Goal: Task Accomplishment & Management: Complete application form

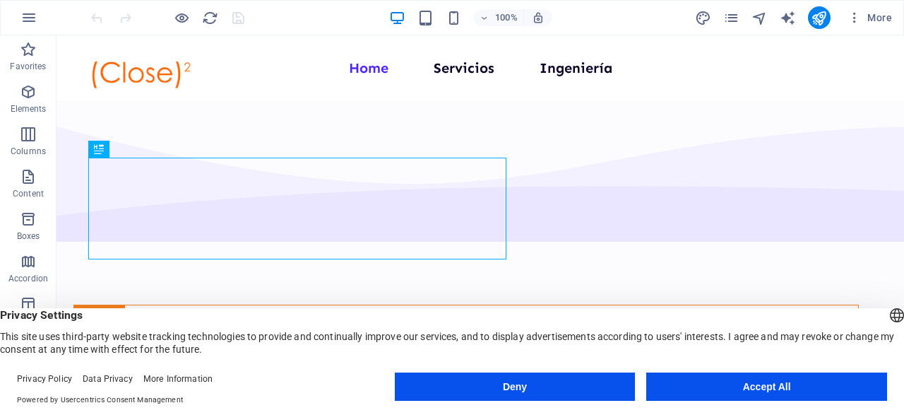
click at [564, 392] on button "Deny" at bounding box center [515, 386] width 241 height 28
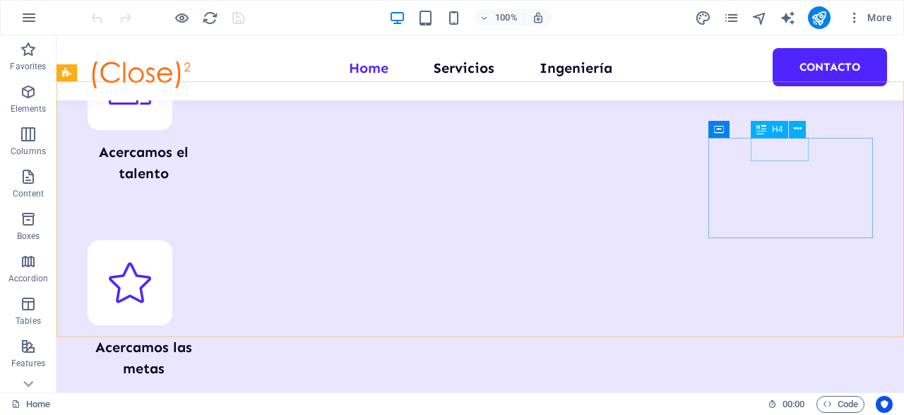
scroll to position [1038, 0]
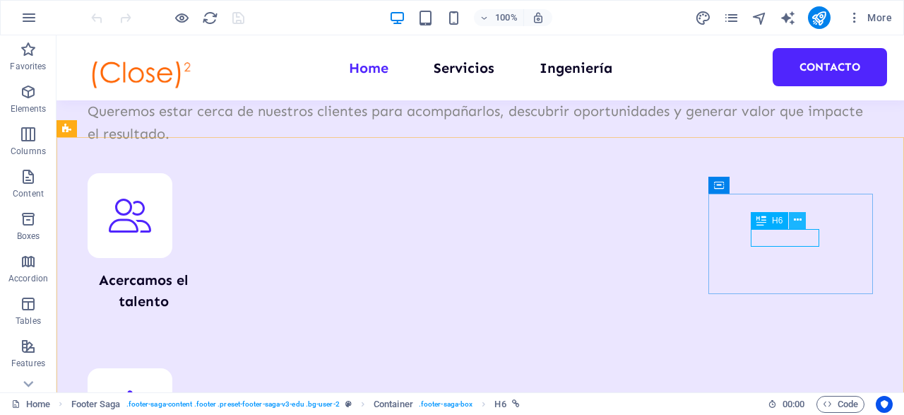
click at [797, 220] on icon at bounding box center [798, 220] width 8 height 15
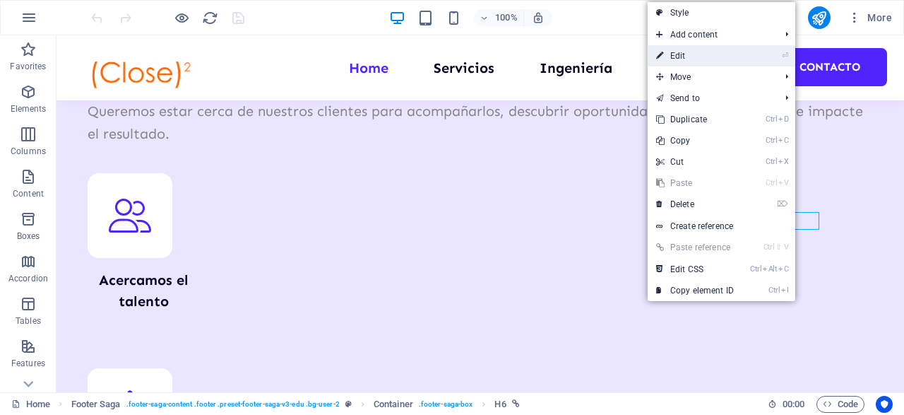
click at [681, 54] on link "⏎ Edit" at bounding box center [695, 55] width 95 height 21
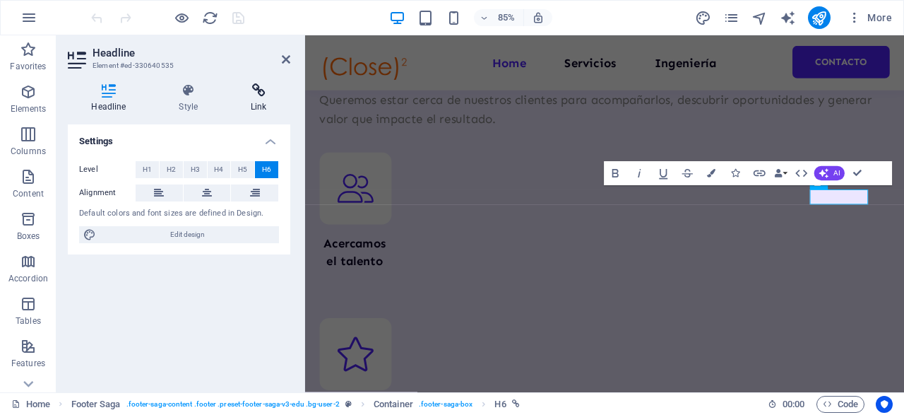
click at [264, 95] on icon at bounding box center [258, 90] width 63 height 14
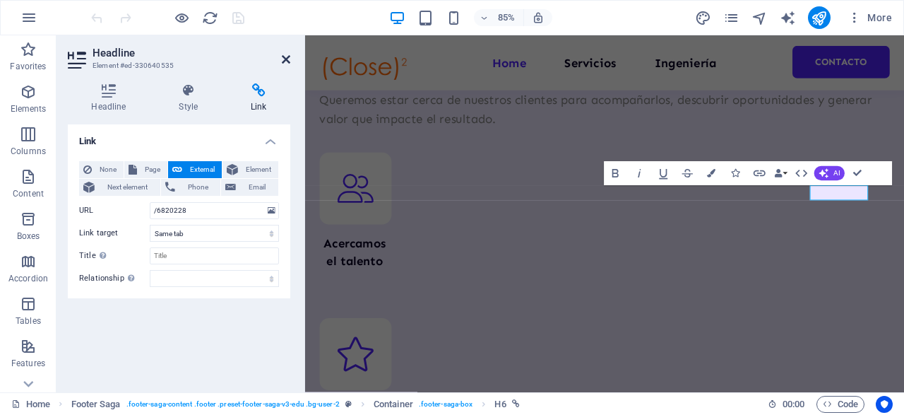
click at [289, 55] on icon at bounding box center [286, 59] width 8 height 11
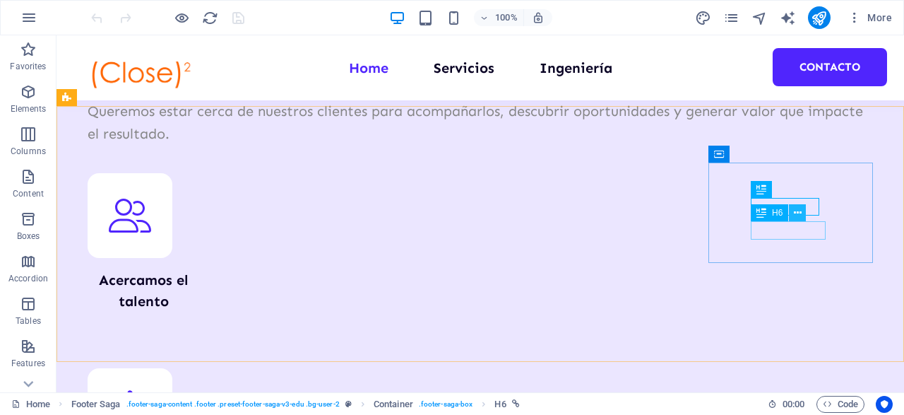
click at [798, 213] on icon at bounding box center [798, 213] width 8 height 15
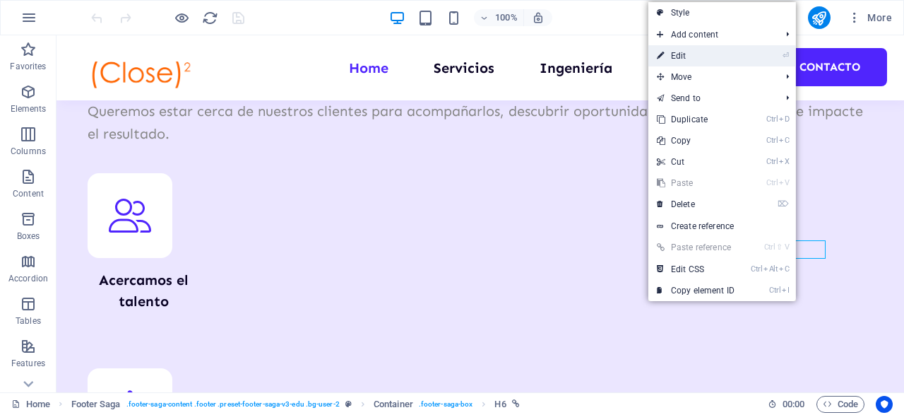
click at [684, 56] on link "⏎ Edit" at bounding box center [696, 55] width 95 height 21
select select "11"
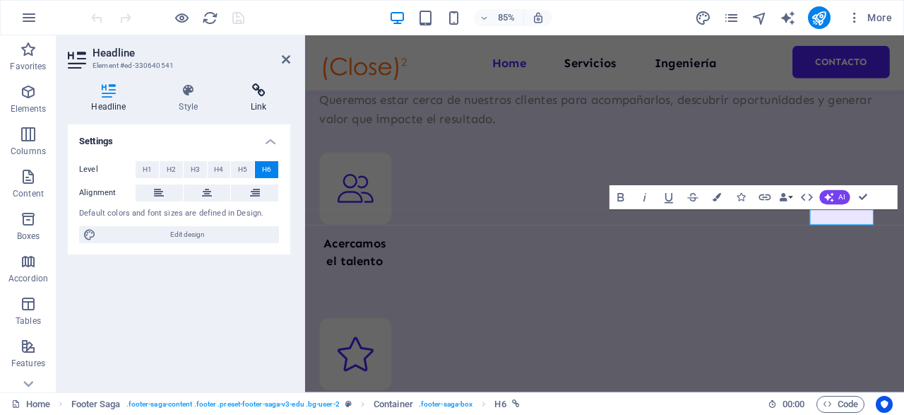
click at [255, 95] on icon at bounding box center [258, 90] width 63 height 14
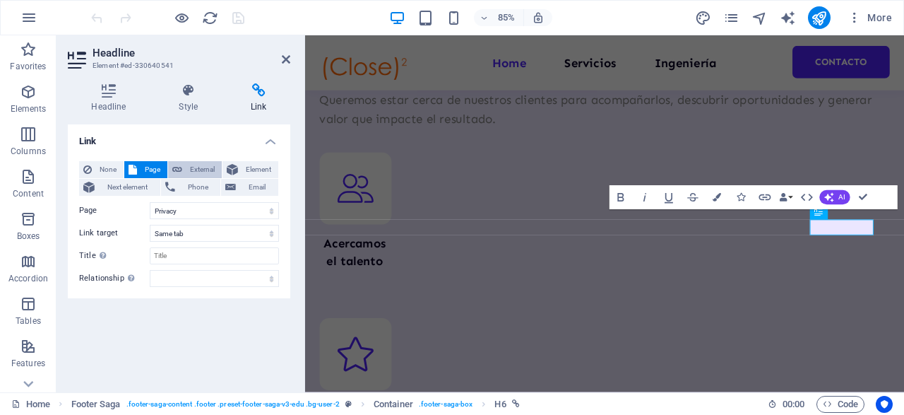
click at [208, 174] on span "External" at bounding box center [202, 169] width 31 height 17
select select "blank"
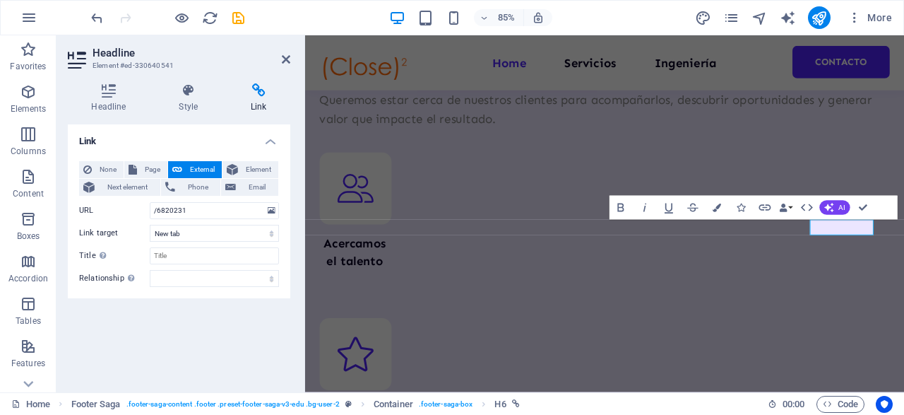
click at [282, 56] on h2 "Headline" at bounding box center [192, 53] width 198 height 13
click at [858, 18] on icon "button" at bounding box center [855, 18] width 14 height 14
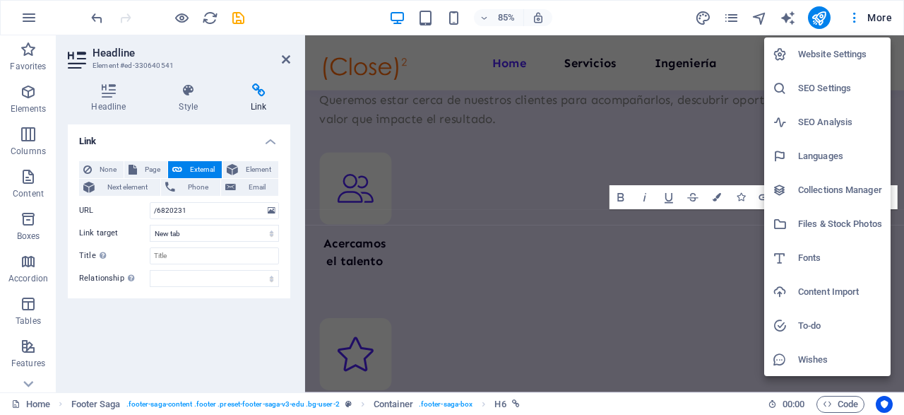
click at [183, 344] on div at bounding box center [452, 207] width 904 height 415
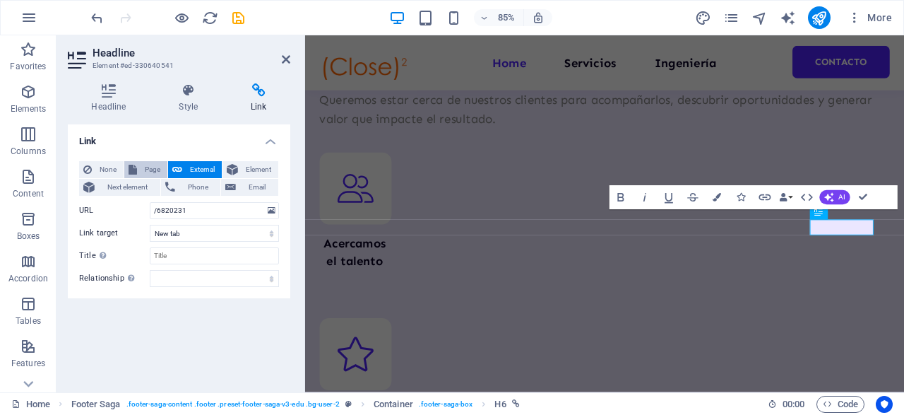
click at [152, 167] on span "Page" at bounding box center [152, 169] width 22 height 17
select select
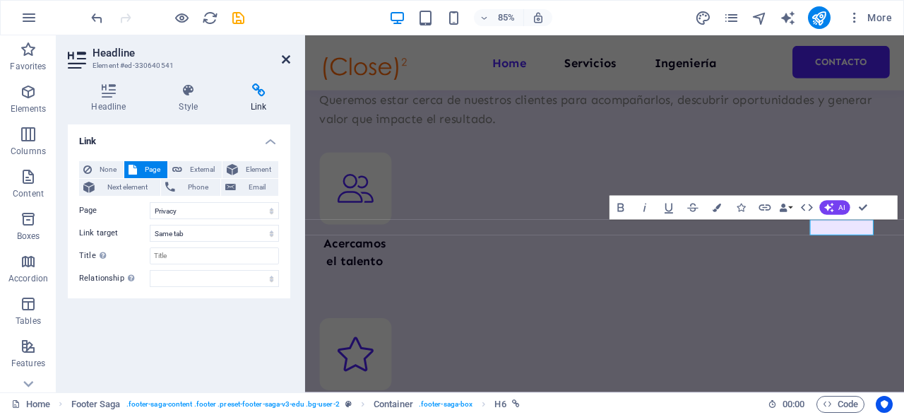
click at [285, 57] on icon at bounding box center [286, 59] width 8 height 11
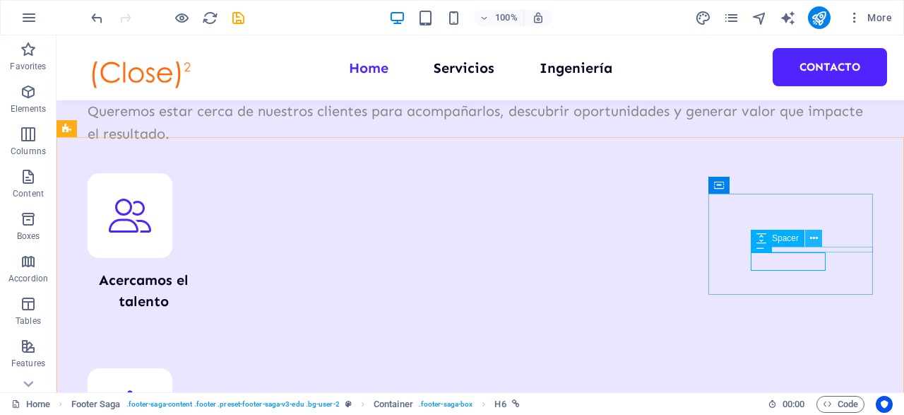
click at [816, 238] on icon at bounding box center [814, 238] width 8 height 15
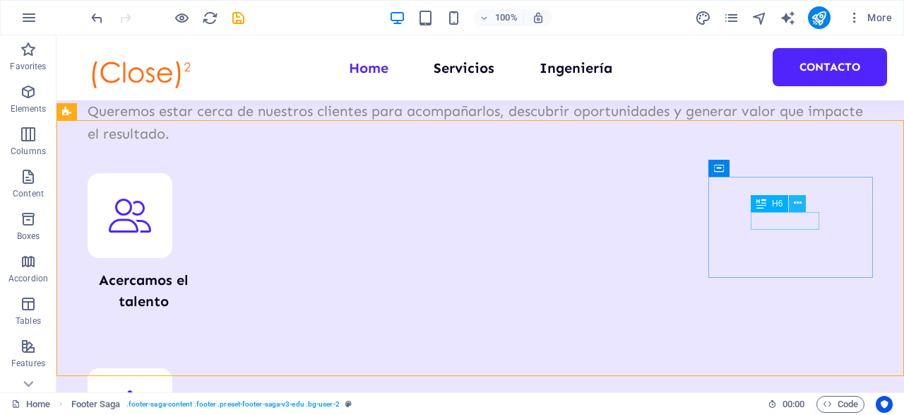
click at [799, 200] on icon at bounding box center [798, 203] width 8 height 15
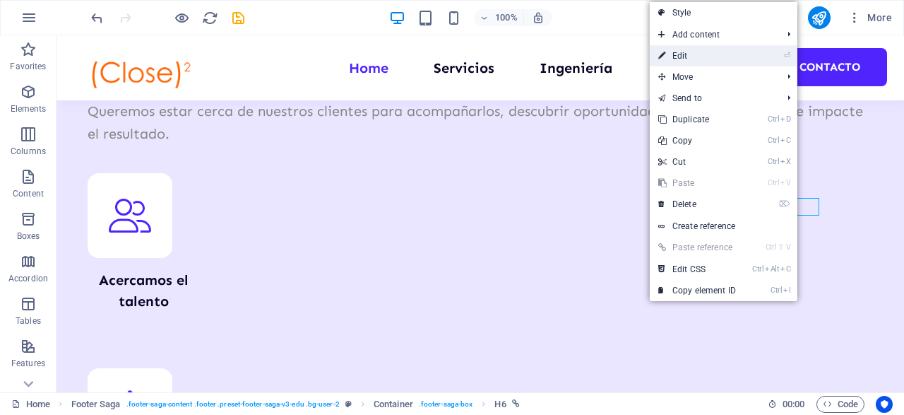
click at [685, 57] on link "⏎ Edit" at bounding box center [697, 55] width 95 height 21
select select
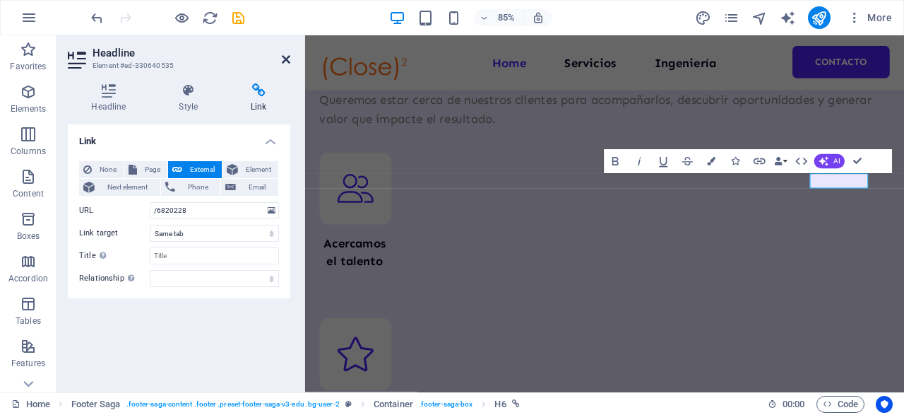
click at [286, 60] on icon at bounding box center [286, 59] width 8 height 11
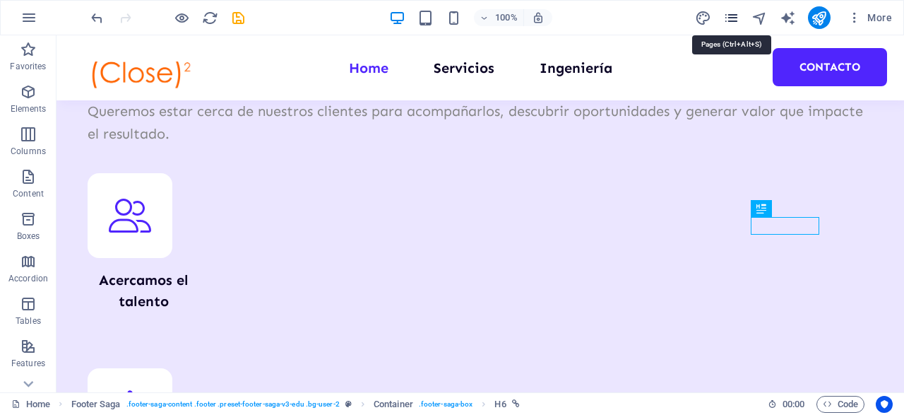
click at [726, 20] on icon "pages" at bounding box center [731, 18] width 16 height 16
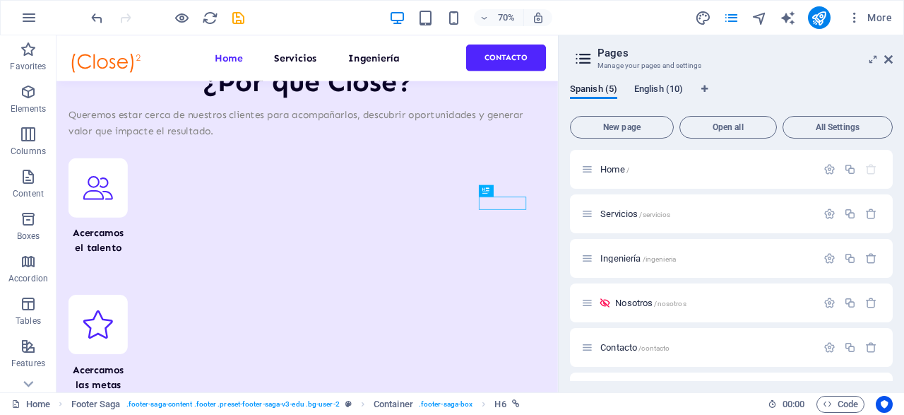
click at [663, 88] on span "English (10)" at bounding box center [658, 91] width 49 height 20
click at [615, 168] on span "Home /" at bounding box center [615, 169] width 29 height 11
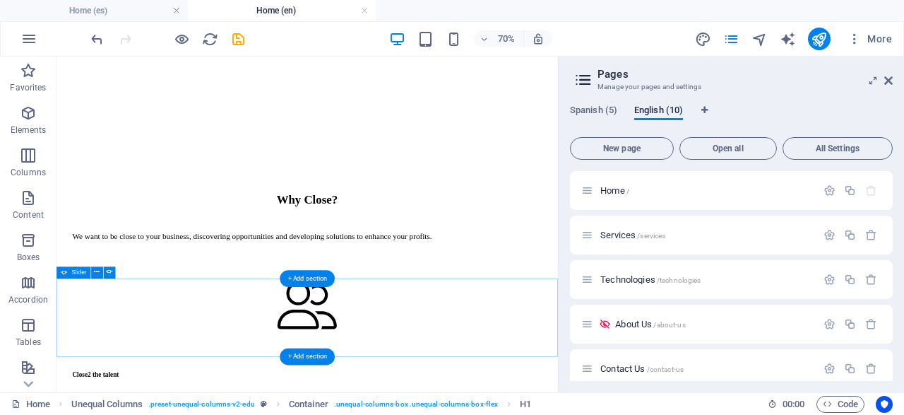
scroll to position [980, 0]
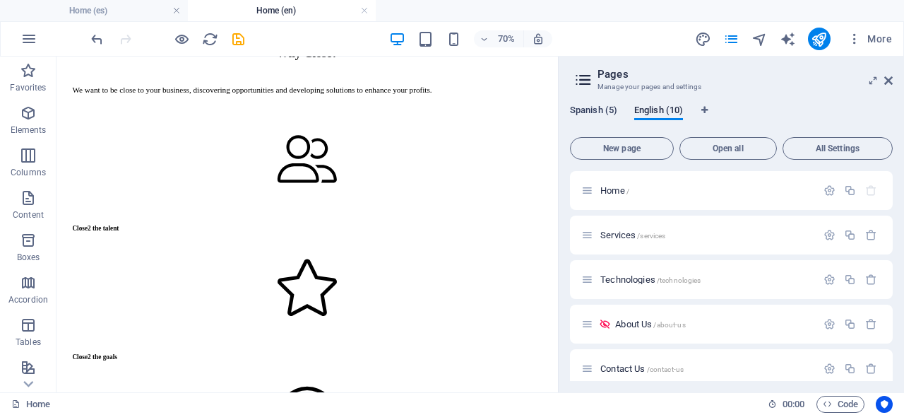
click at [591, 106] on span "Spanish (5)" at bounding box center [593, 112] width 47 height 20
click at [612, 191] on span "Home /" at bounding box center [615, 190] width 29 height 11
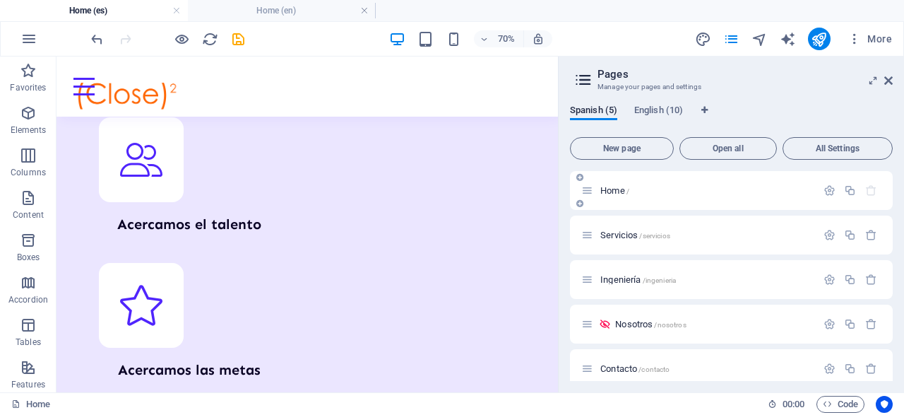
scroll to position [950, 0]
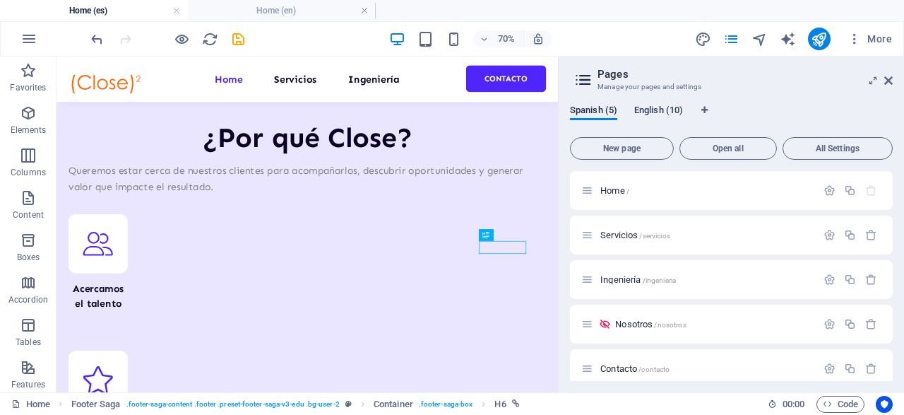
click at [651, 108] on span "English (10)" at bounding box center [658, 112] width 49 height 20
click at [608, 187] on span "Home /" at bounding box center [615, 190] width 29 height 11
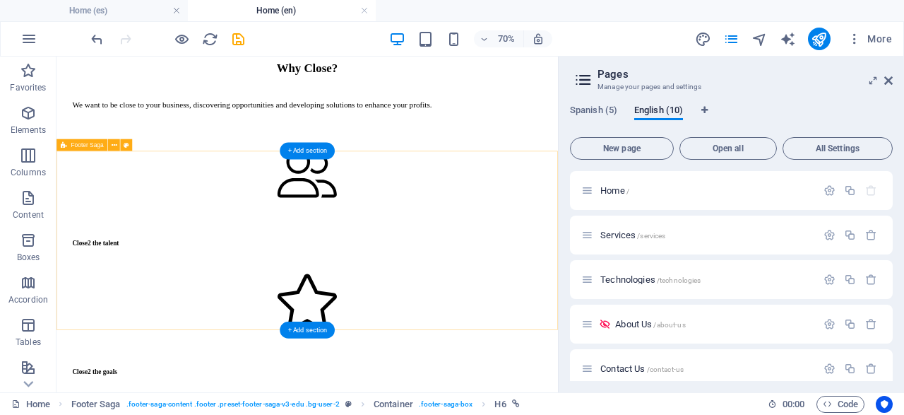
scroll to position [964, 0]
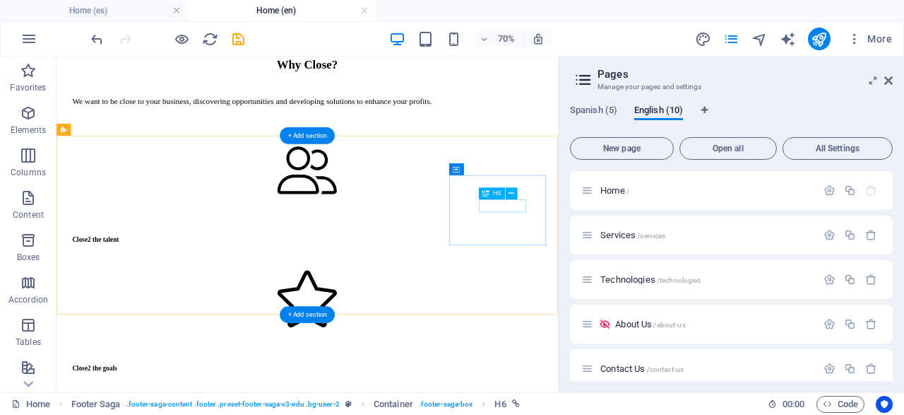
click at [511, 194] on icon at bounding box center [512, 194] width 6 height 11
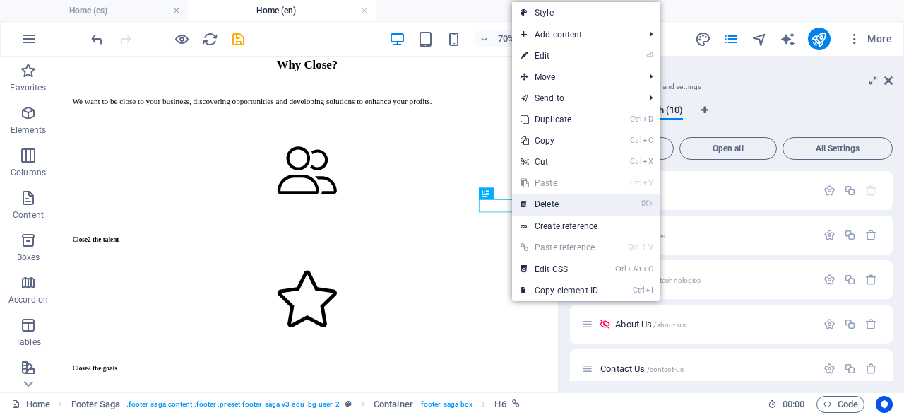
click at [542, 200] on link "⌦ Delete" at bounding box center [559, 204] width 95 height 21
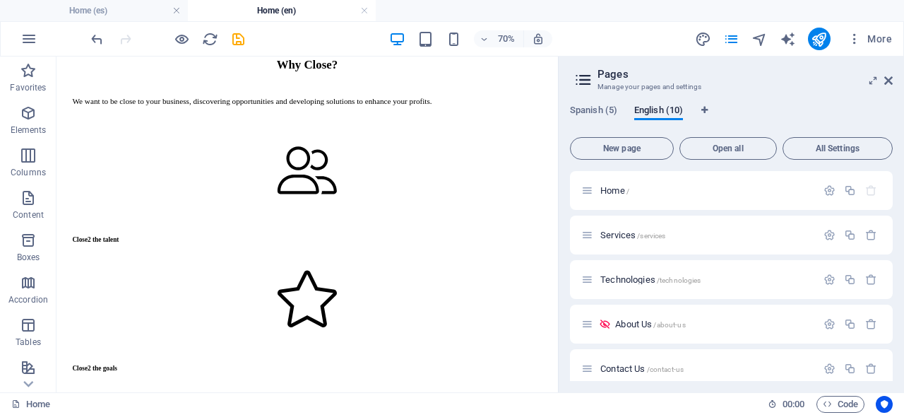
click at [591, 104] on div "Spanish (5) English (10) New page Open all All Settings Home / Services /servic…" at bounding box center [731, 242] width 345 height 299
click at [589, 110] on span "Spanish (5)" at bounding box center [593, 112] width 47 height 20
click at [617, 193] on span "Home /" at bounding box center [615, 190] width 29 height 11
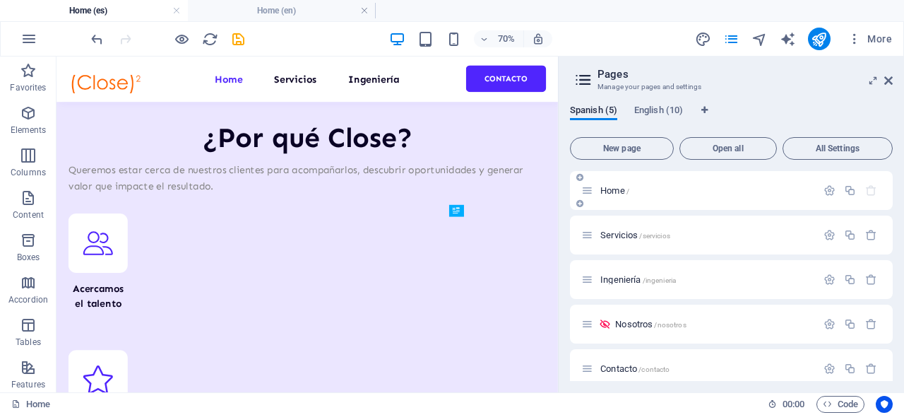
scroll to position [948, 0]
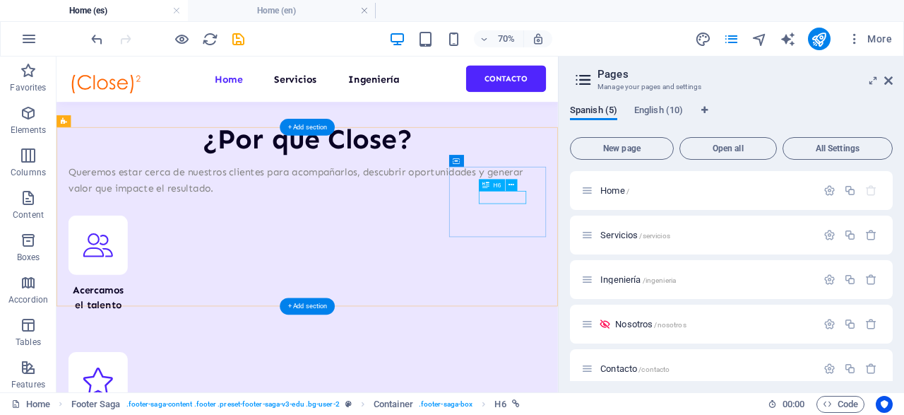
click at [512, 184] on icon at bounding box center [512, 185] width 6 height 11
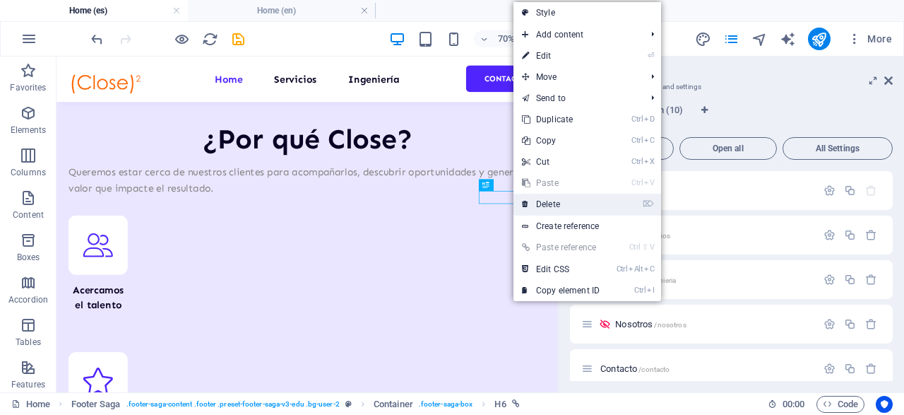
click at [543, 199] on link "⌦ Delete" at bounding box center [561, 204] width 95 height 21
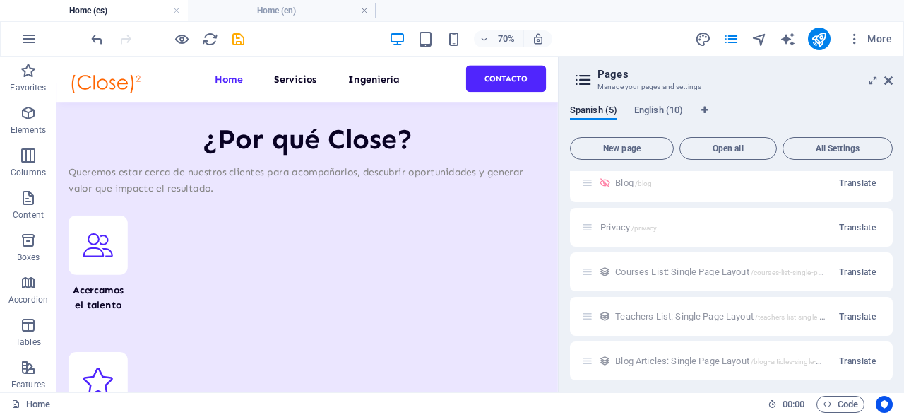
scroll to position [235, 0]
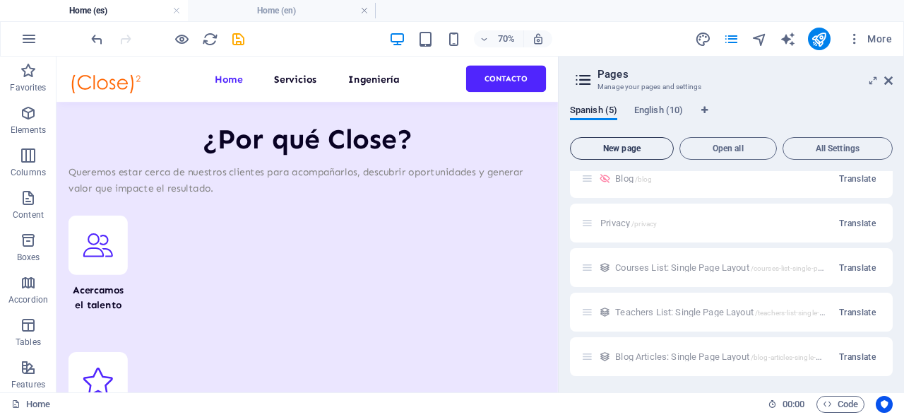
click at [644, 151] on span "New page" at bounding box center [622, 148] width 91 height 8
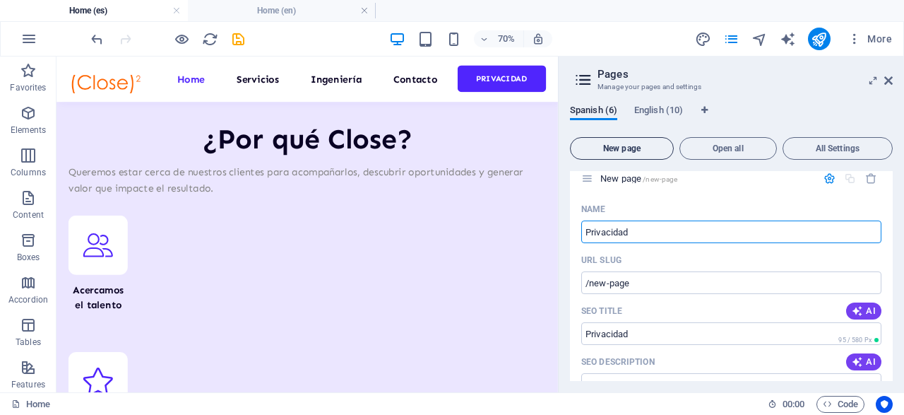
type input "Privacidad"
type input "/privacidad"
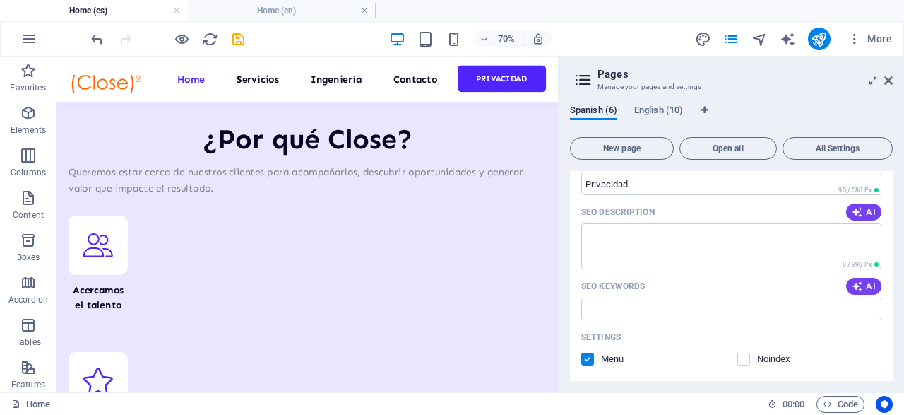
scroll to position [386, 0]
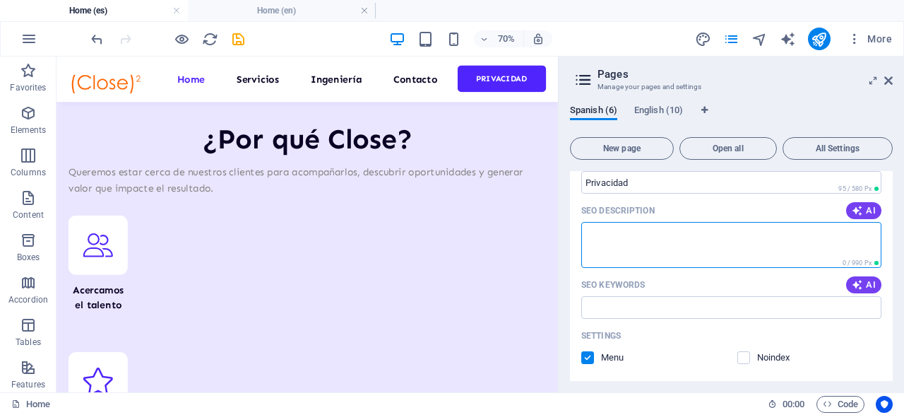
click at [678, 237] on textarea "SEO Description" at bounding box center [731, 245] width 300 height 46
type textarea "Politicas de provicidad"
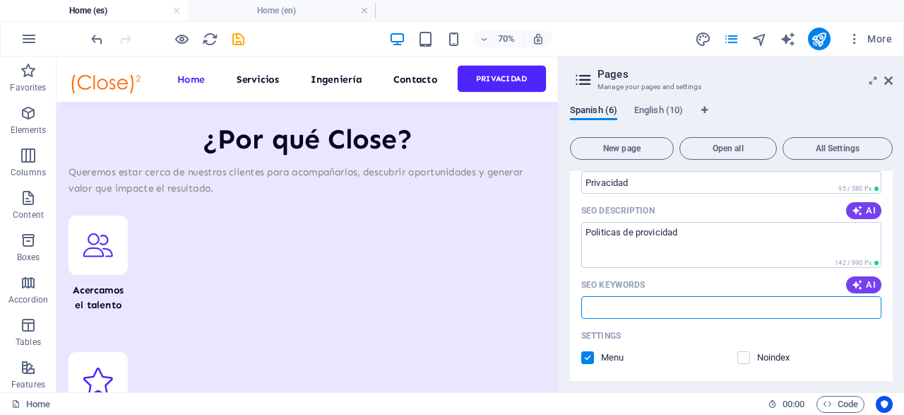
click at [699, 309] on input "SEO Keywords" at bounding box center [731, 307] width 300 height 23
type input "privcidad"
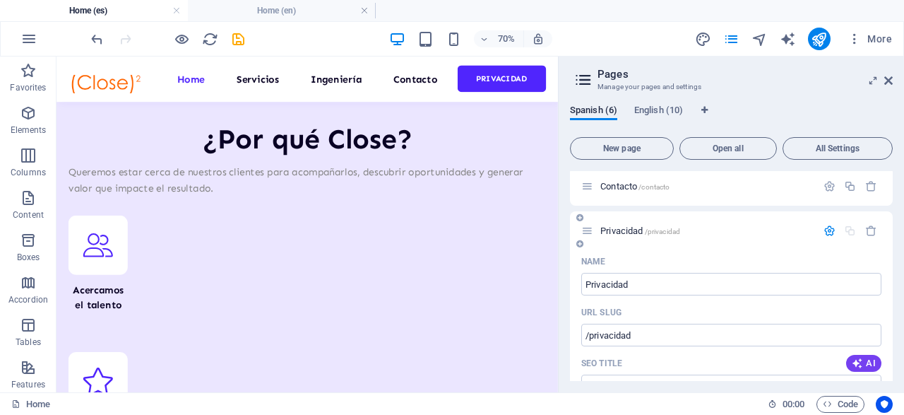
scroll to position [146, 0]
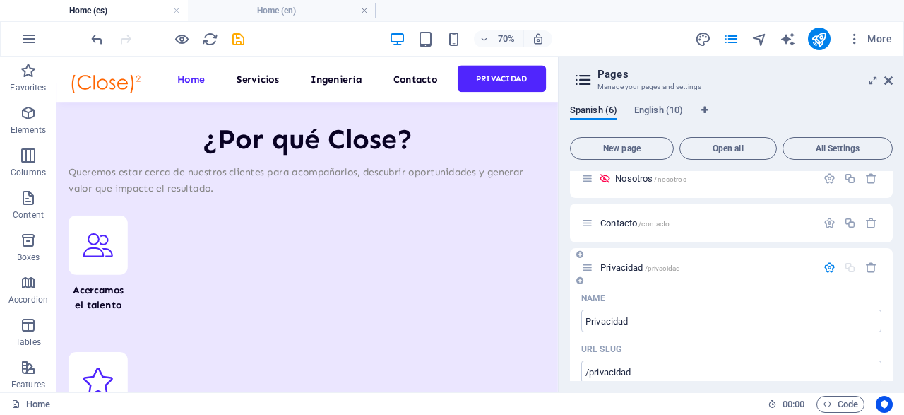
click at [828, 262] on icon "button" at bounding box center [830, 267] width 12 height 12
click at [615, 264] on span "Privacidad /privacidad" at bounding box center [641, 267] width 80 height 11
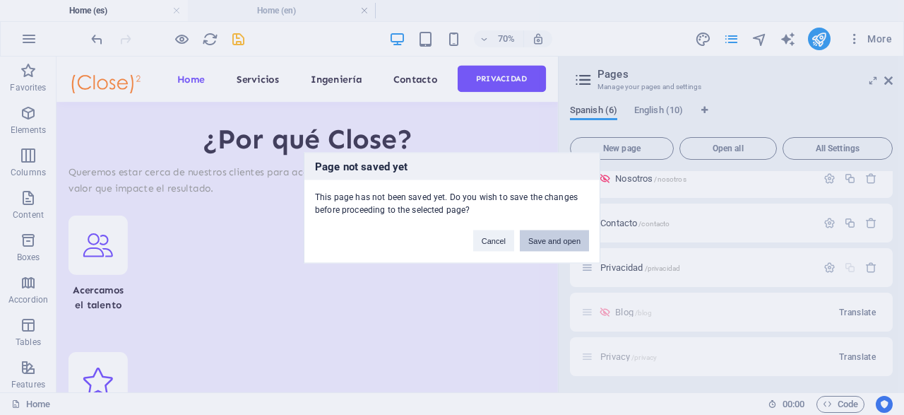
click at [567, 237] on button "Save and open" at bounding box center [554, 240] width 69 height 21
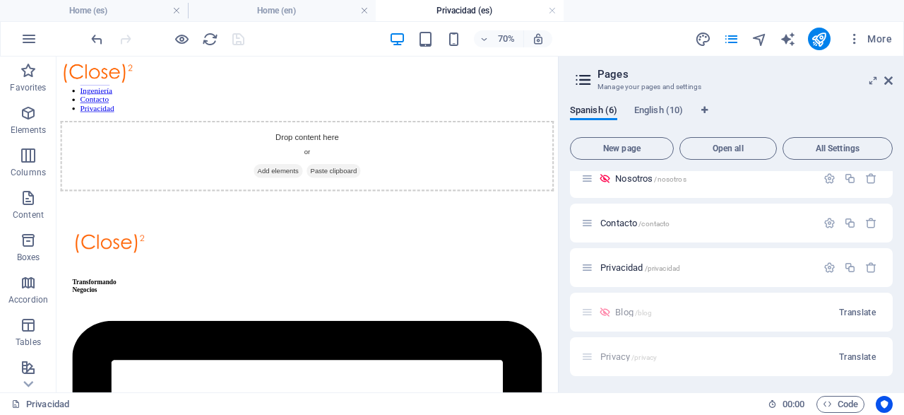
scroll to position [0, 0]
click at [386, 230] on span "Add elements" at bounding box center [373, 220] width 70 height 20
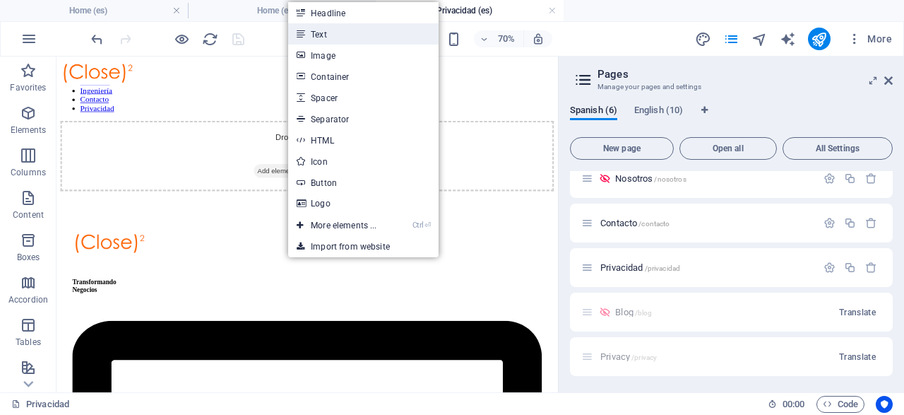
click at [335, 34] on link "Text" at bounding box center [363, 33] width 150 height 21
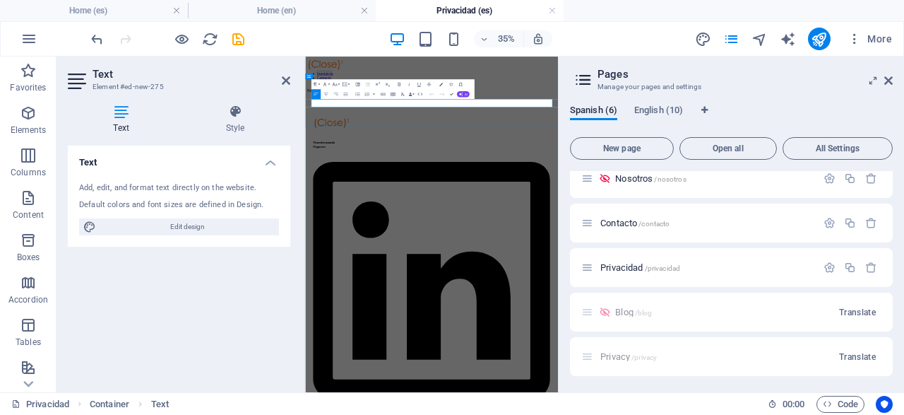
click at [549, 161] on p "New text element" at bounding box center [666, 154] width 711 height 13
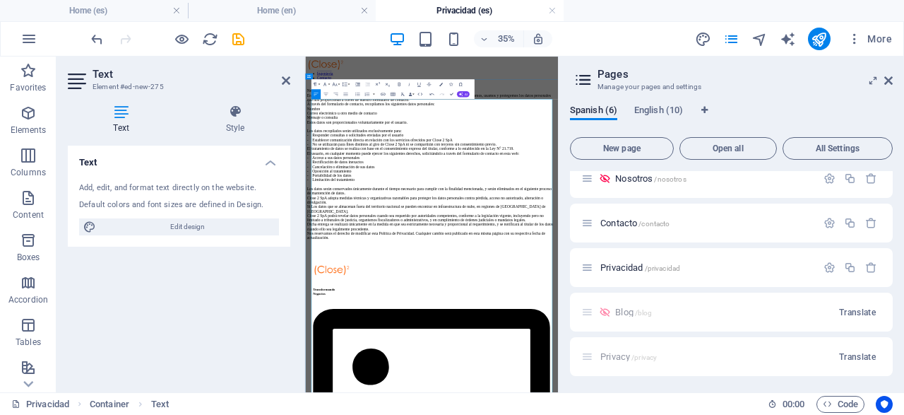
scroll to position [39238, 12]
click at [491, 370] on p "New text element Política de privacidad En Close 2 SpA valoramos y respetamos t…" at bounding box center [666, 364] width 711 height 432
click at [326, 94] on icon "button" at bounding box center [326, 94] width 6 height 6
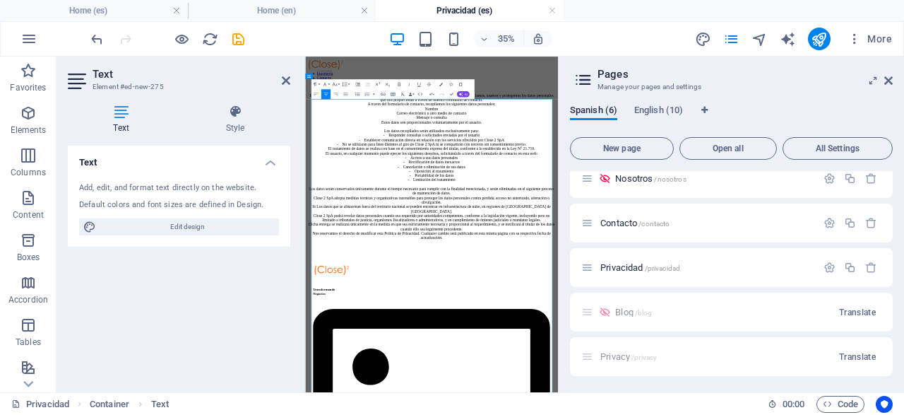
click at [355, 93] on icon "button" at bounding box center [358, 94] width 6 height 6
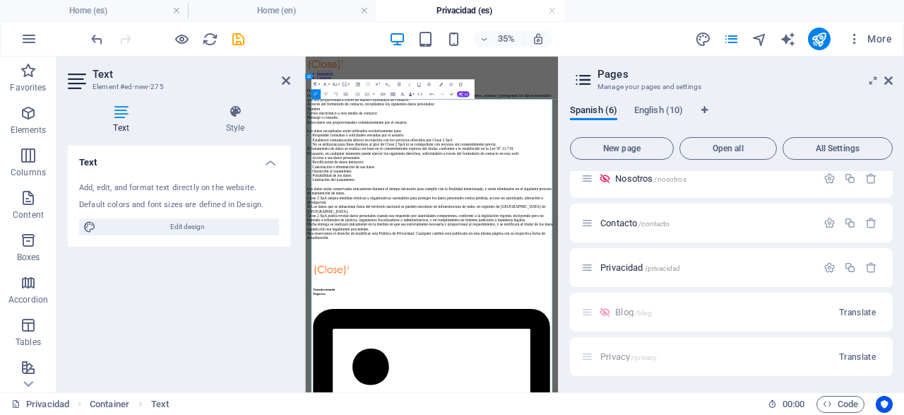
click at [345, 93] on icon "button" at bounding box center [345, 94] width 4 height 3
click at [558, 182] on p "Política de privacidad En Close 2 SpA valoramos y respetamos tu privacidad. Est…" at bounding box center [666, 364] width 711 height 432
click at [503, 194] on p "Política de privacidad En Close 2 SpA valoramos y respetamos tu privacidad. Est…" at bounding box center [666, 364] width 711 height 432
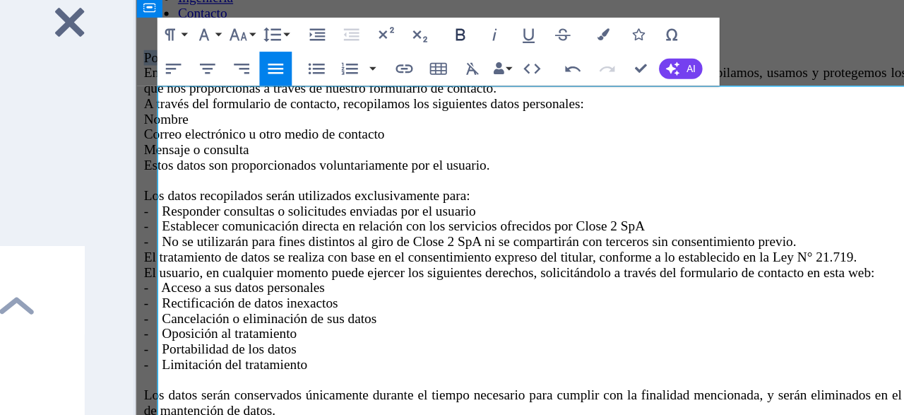
click at [400, 85] on icon "button" at bounding box center [399, 85] width 3 height 4
click at [366, 100] on p "Política de privacidad En Close 2 SpA valoramos y respetamos tu privacidad. Est…" at bounding box center [496, 247] width 711 height 432
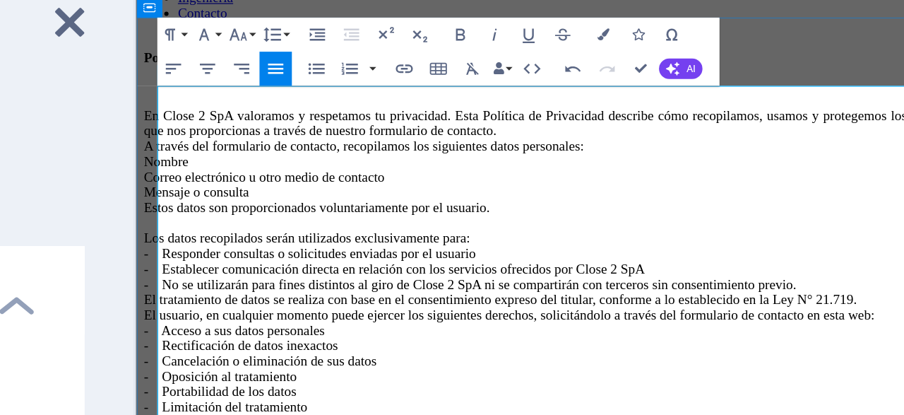
click at [300, 207] on p "En Close 2 SpA valoramos y respetamos tu privacidad. Esta Política de Privacida…" at bounding box center [496, 289] width 711 height 420
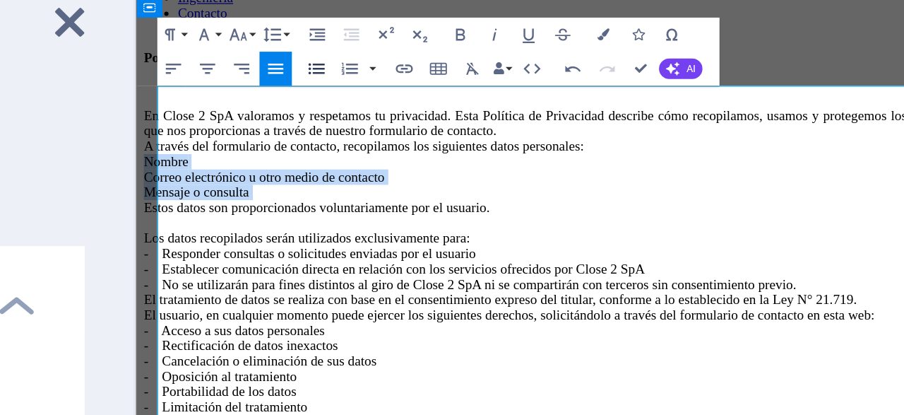
click at [357, 94] on icon "button" at bounding box center [357, 95] width 5 height 4
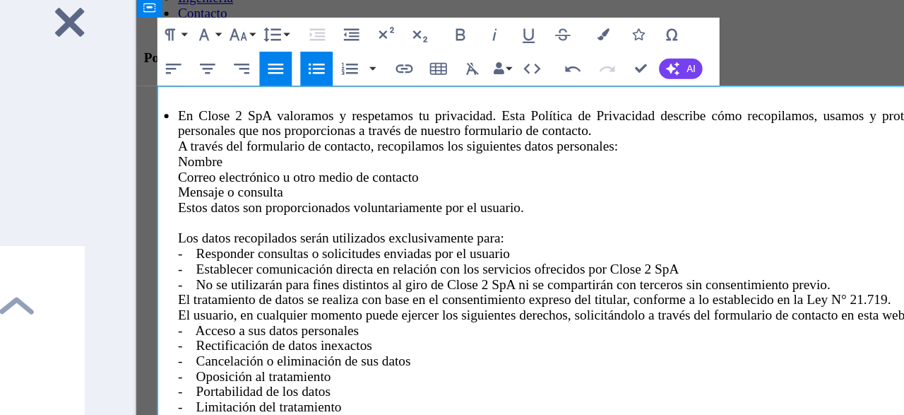
click at [356, 95] on icon "button" at bounding box center [358, 94] width 6 height 6
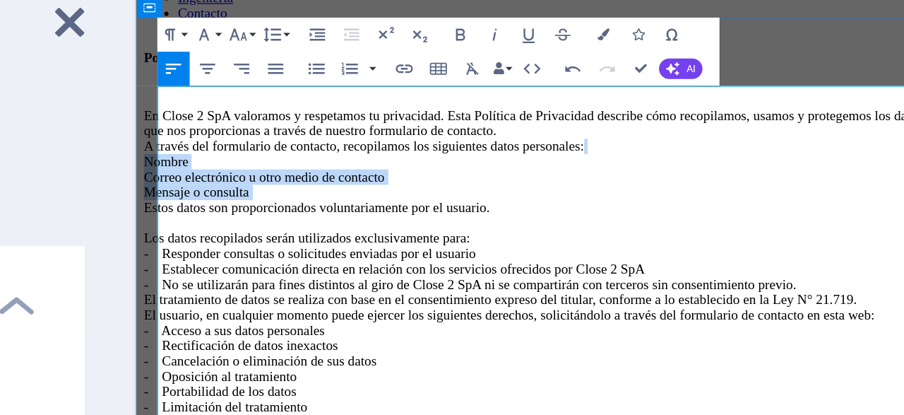
click at [245, 207] on p "En Close 2 SpA valoramos y respetamos tu privacidad. Esta Política de Privacida…" at bounding box center [496, 289] width 711 height 420
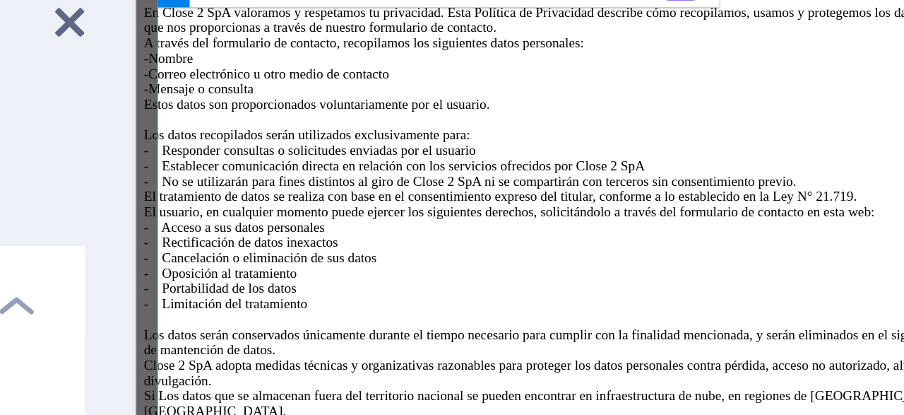
scroll to position [102, 0]
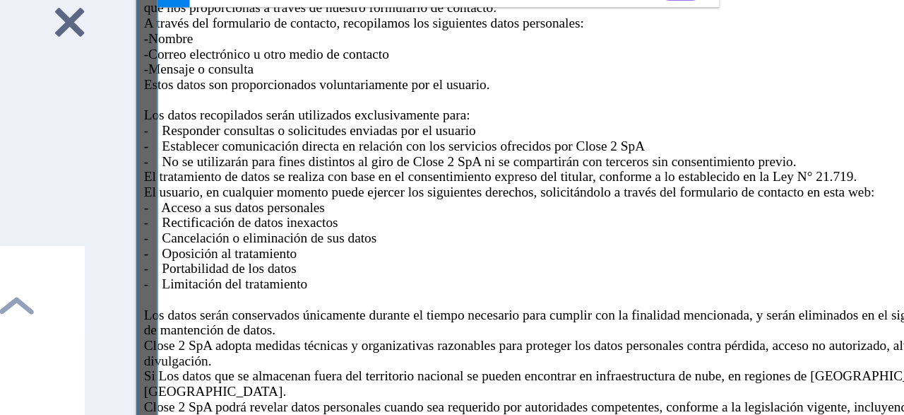
click at [333, 156] on p "En Close 2 SpA valoramos y respetamos tu privacidad. Esta Política de Privacida…" at bounding box center [496, 187] width 711 height 420
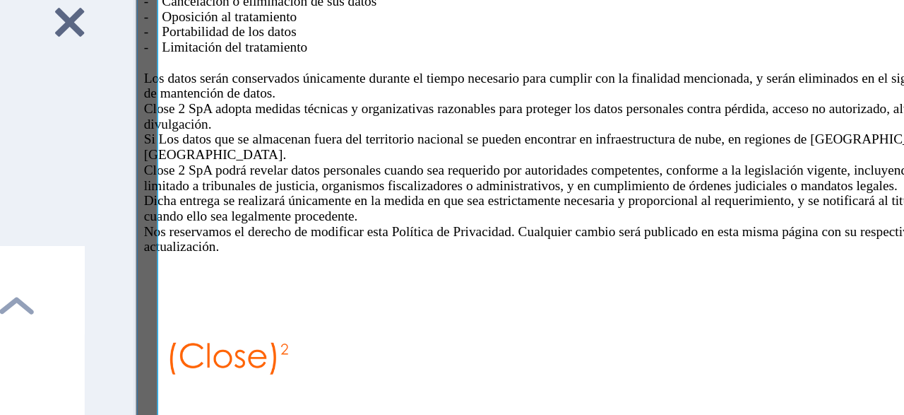
scroll to position [322, 0]
click at [356, 114] on p "Estos datos son proporcionados voluntariamente por el usuario. Los datos recopi…" at bounding box center [496, 23] width 711 height 356
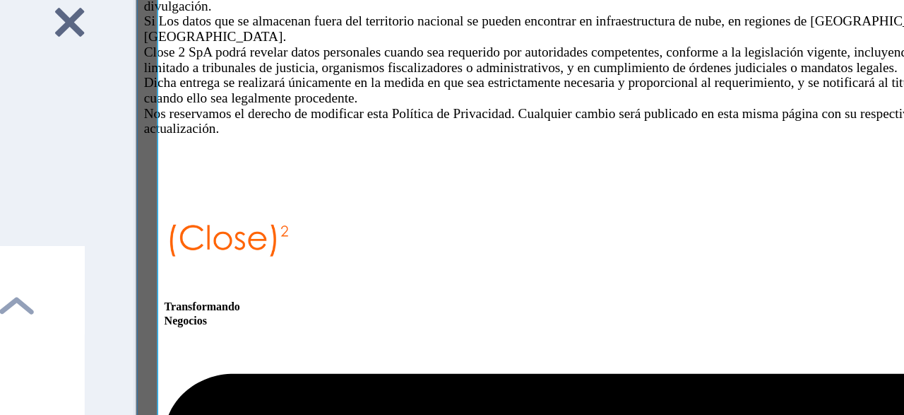
scroll to position [446, 0]
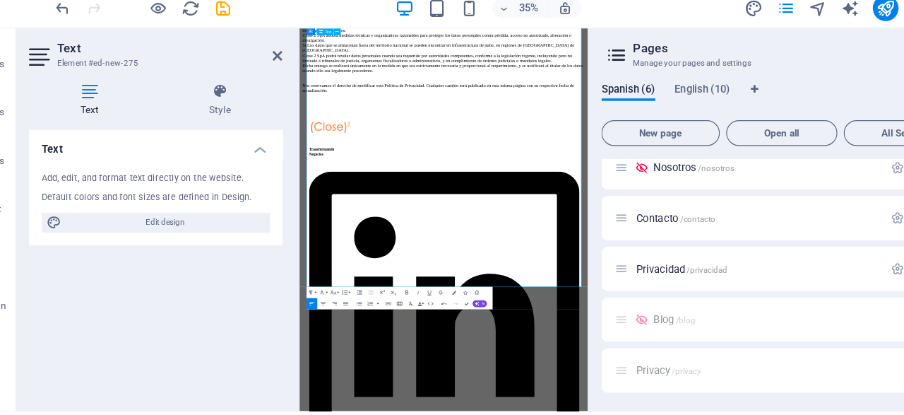
scroll to position [0, 0]
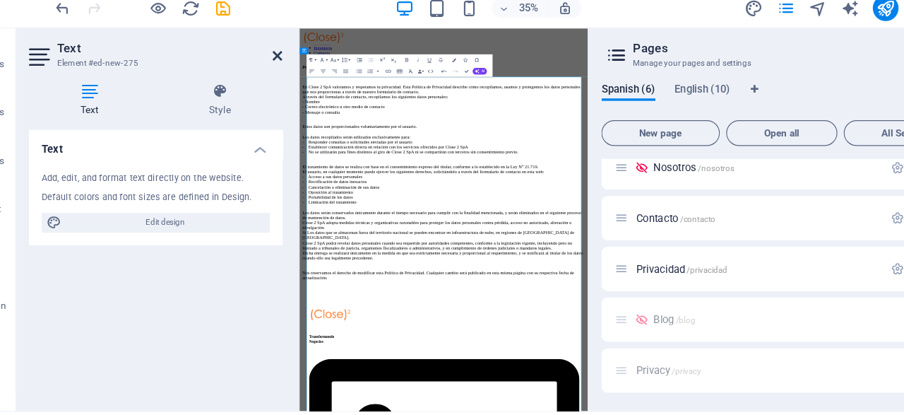
click at [287, 82] on icon at bounding box center [286, 80] width 8 height 11
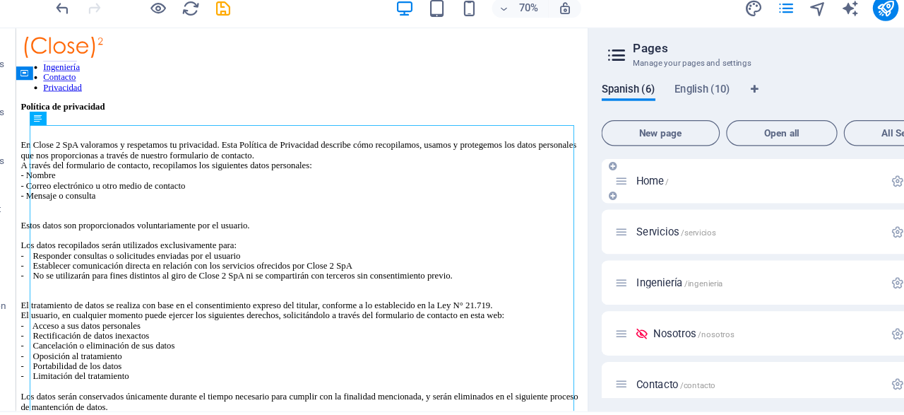
click at [608, 191] on span "Home /" at bounding box center [615, 190] width 29 height 11
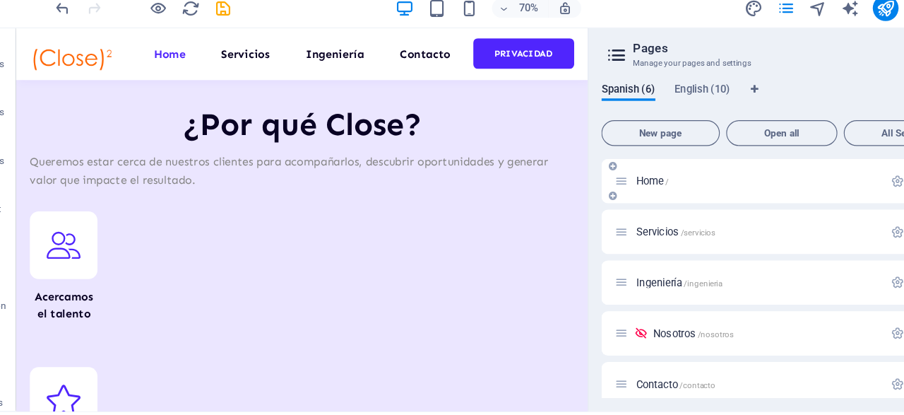
scroll to position [947, 0]
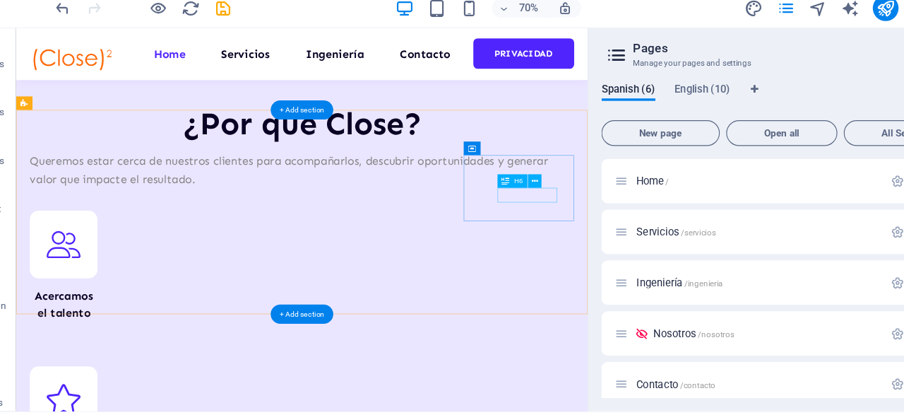
click at [512, 189] on icon at bounding box center [512, 190] width 6 height 11
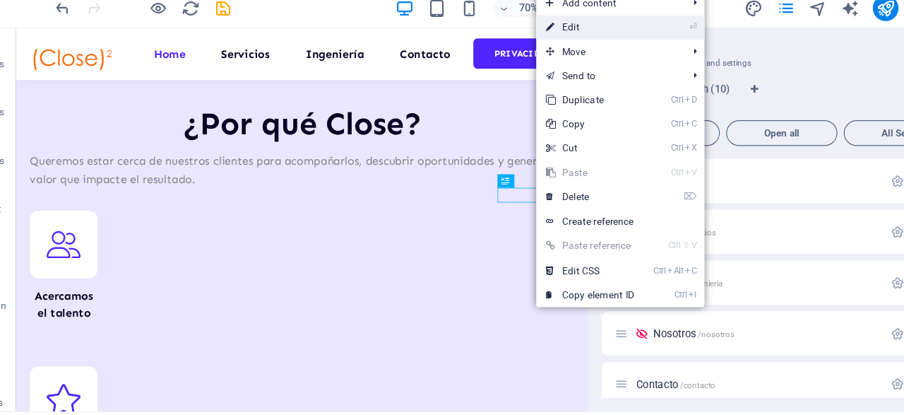
click at [550, 57] on link "⏎ Edit" at bounding box center [560, 55] width 95 height 21
select select "11"
select select
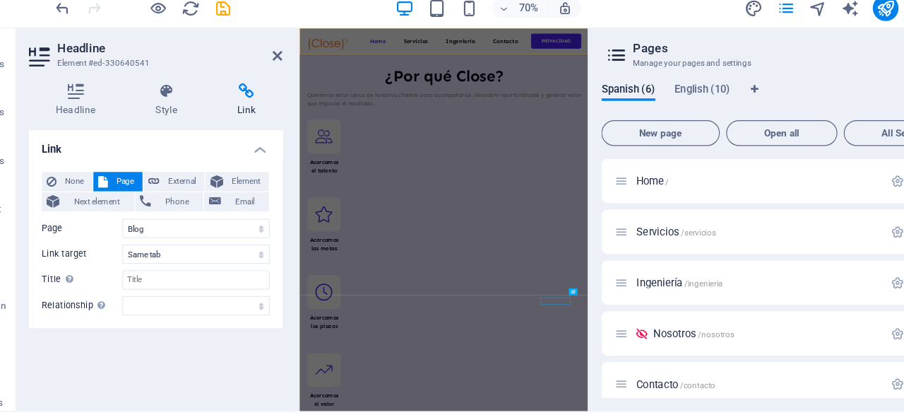
scroll to position [473, 0]
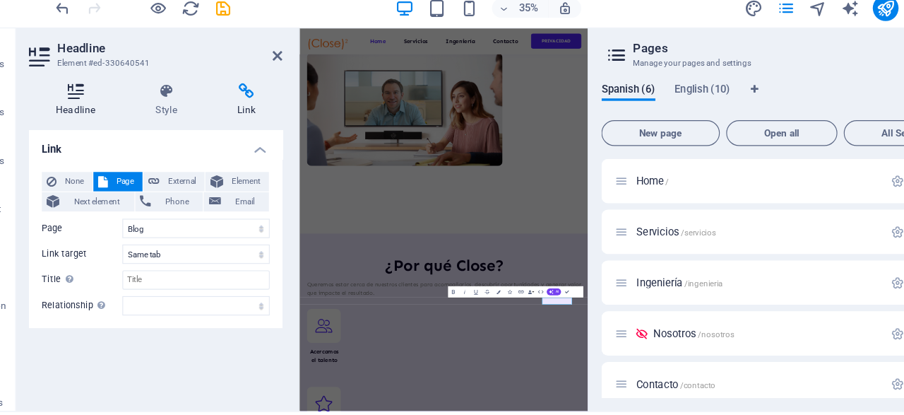
click at [117, 124] on h4 "Headline" at bounding box center [112, 120] width 88 height 30
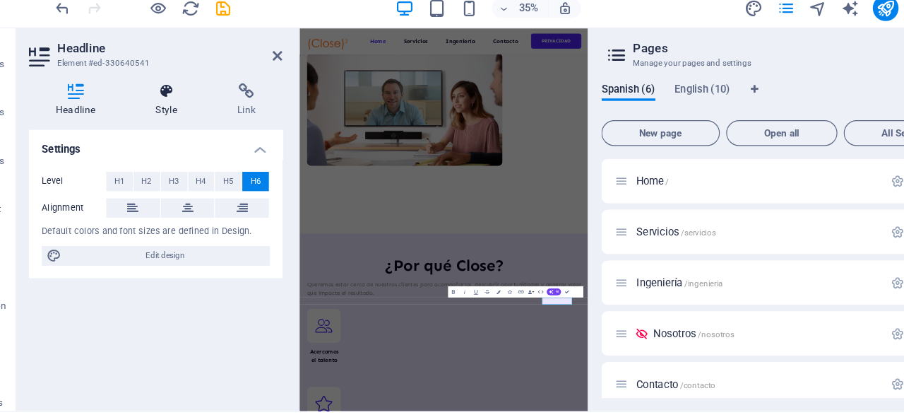
click at [192, 117] on icon at bounding box center [188, 112] width 66 height 14
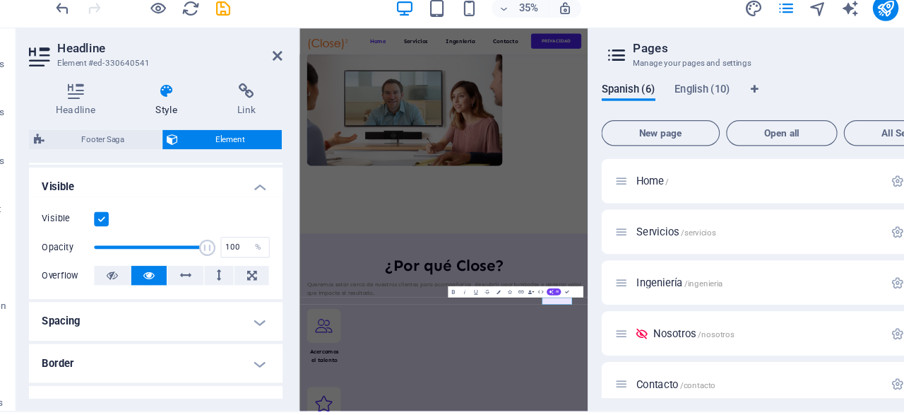
scroll to position [148, 0]
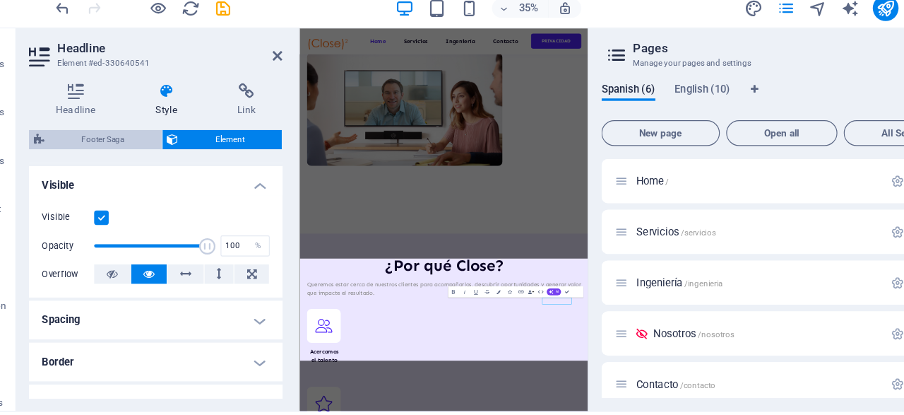
click at [141, 155] on span "Footer Saga" at bounding box center [132, 154] width 95 height 17
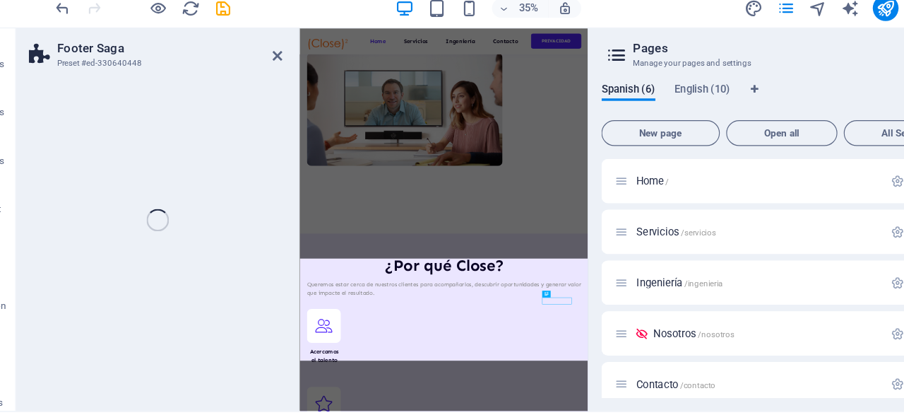
select select "rem"
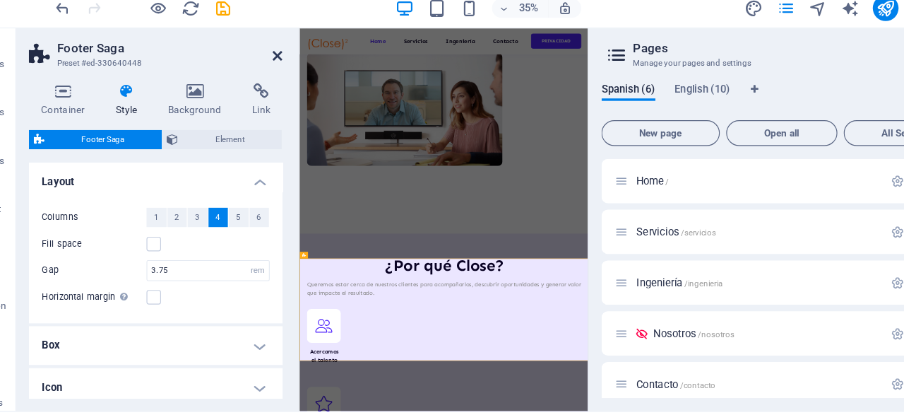
click at [290, 78] on icon at bounding box center [286, 80] width 8 height 11
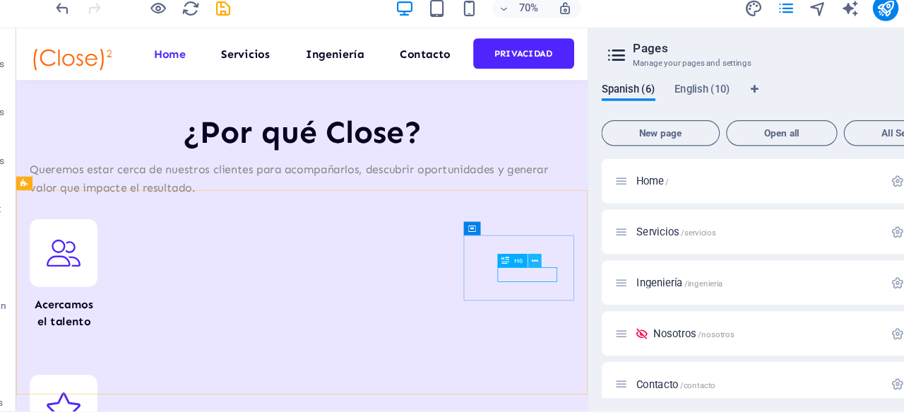
click at [510, 262] on icon at bounding box center [512, 260] width 6 height 11
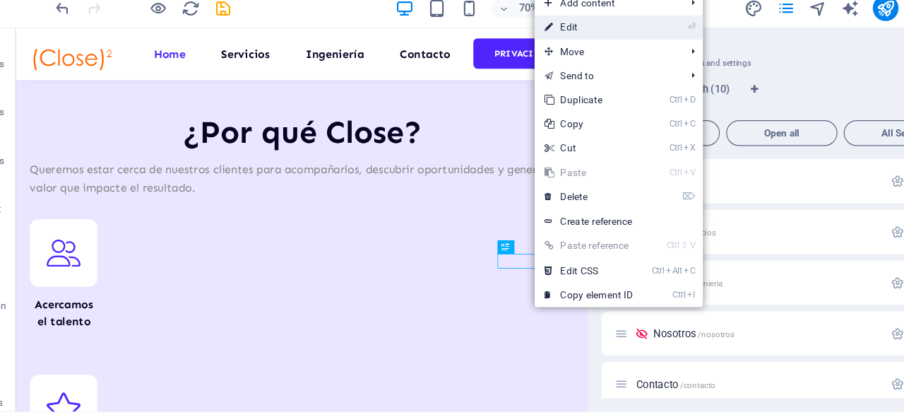
click at [550, 59] on link "⏎ Edit" at bounding box center [559, 55] width 95 height 21
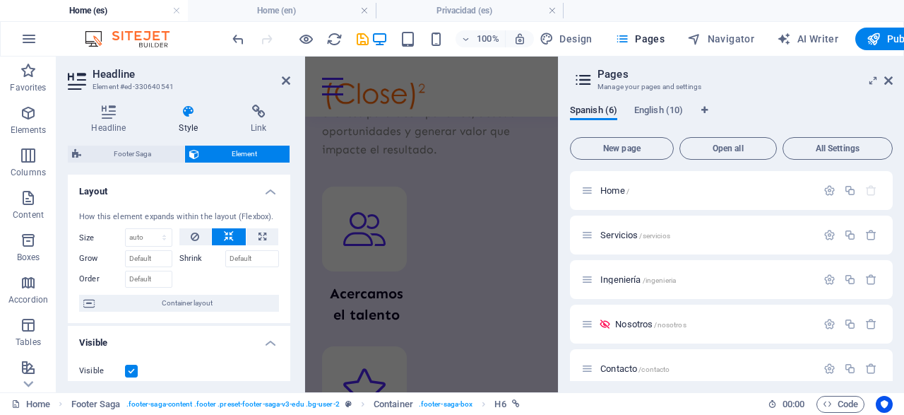
scroll to position [546, 0]
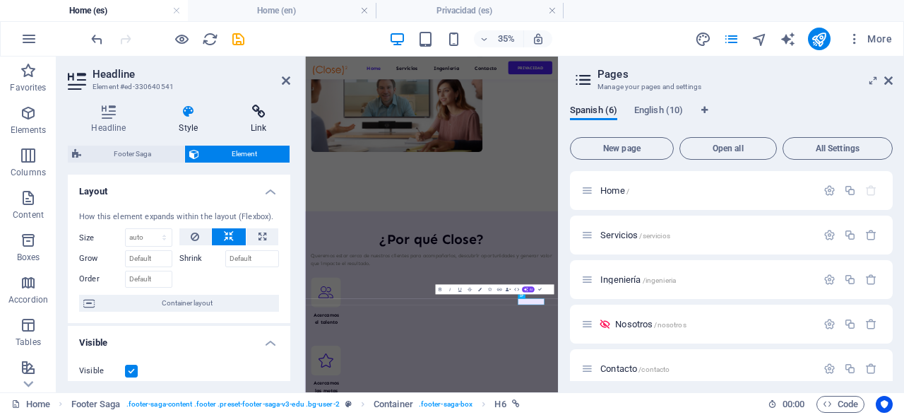
click at [269, 111] on icon at bounding box center [258, 112] width 63 height 14
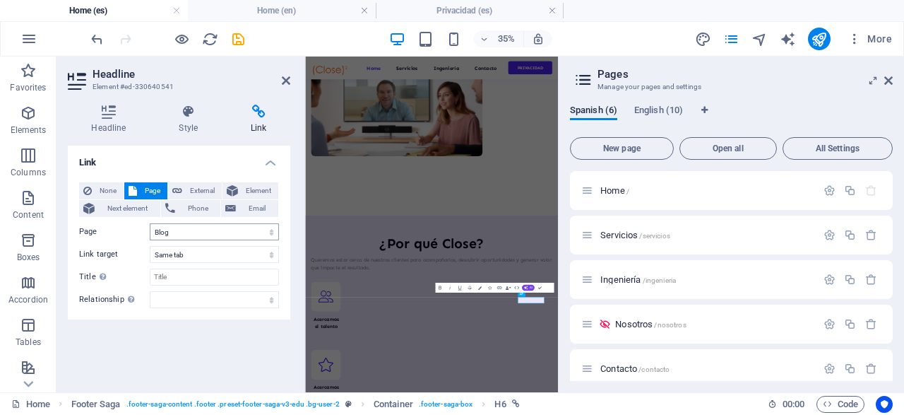
scroll to position [532, 0]
click at [150, 223] on select "Home Servicios Ingeniería Nosotros Contacto Privacidad Home Services Technologi…" at bounding box center [214, 231] width 129 height 17
select select "5"
click option "Privacidad" at bounding box center [0, 0] width 0 height 0
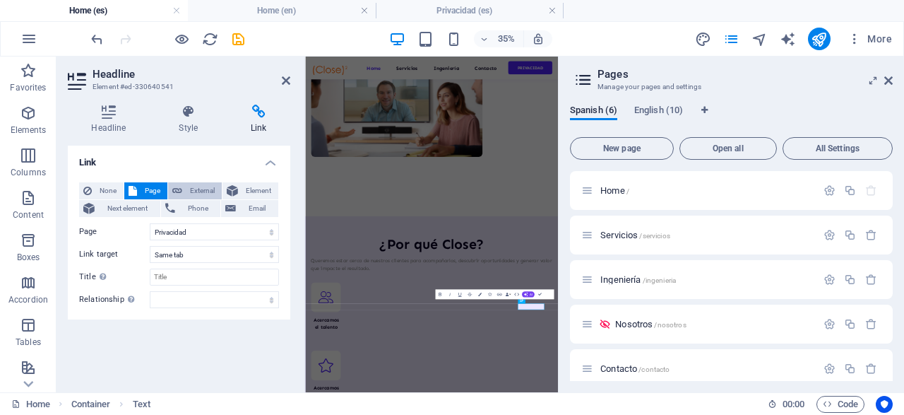
click at [199, 190] on span "External" at bounding box center [202, 190] width 31 height 17
select select "blank"
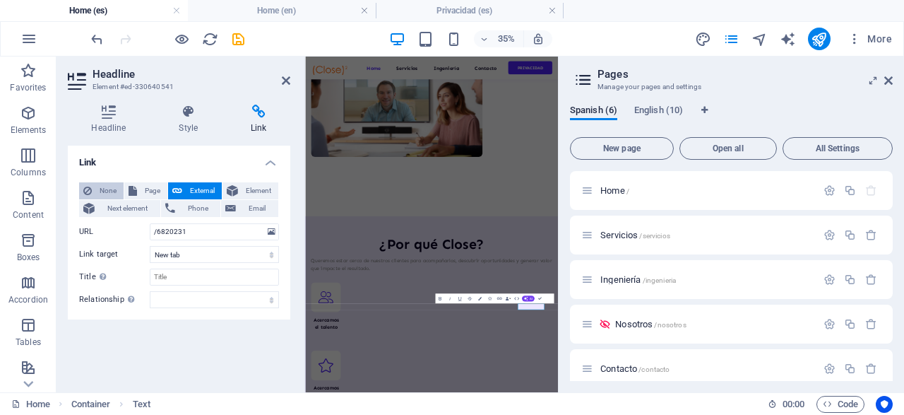
click at [101, 189] on span "None" at bounding box center [107, 190] width 23 height 17
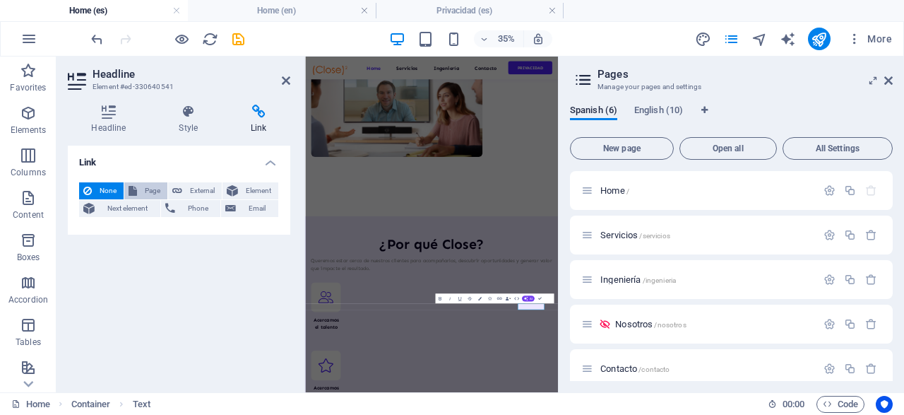
click at [143, 184] on span "Page" at bounding box center [152, 190] width 22 height 17
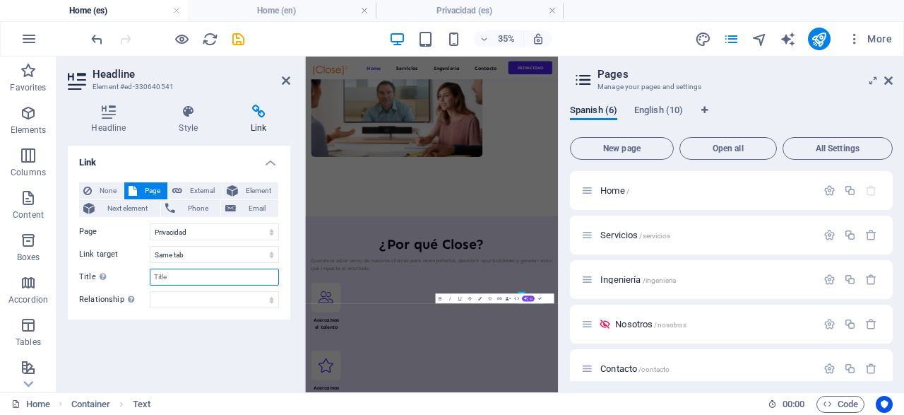
click at [203, 274] on input "Title Additional link description, should not be the same as the link text. The…" at bounding box center [214, 276] width 129 height 17
type input "P"
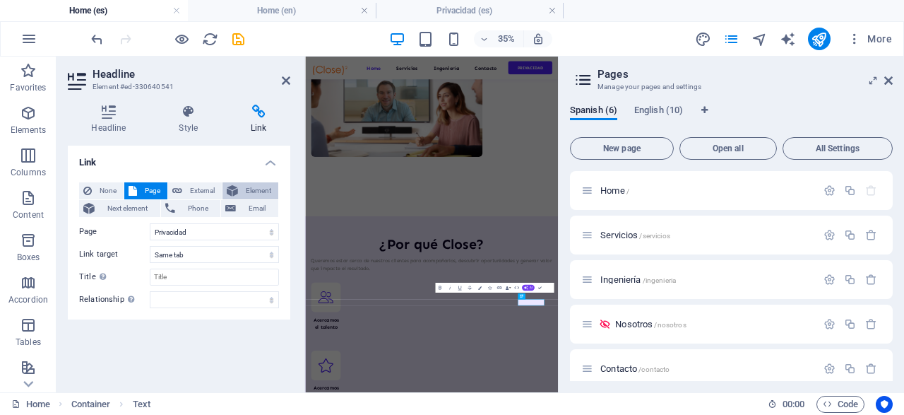
click at [254, 190] on span "Element" at bounding box center [258, 190] width 32 height 17
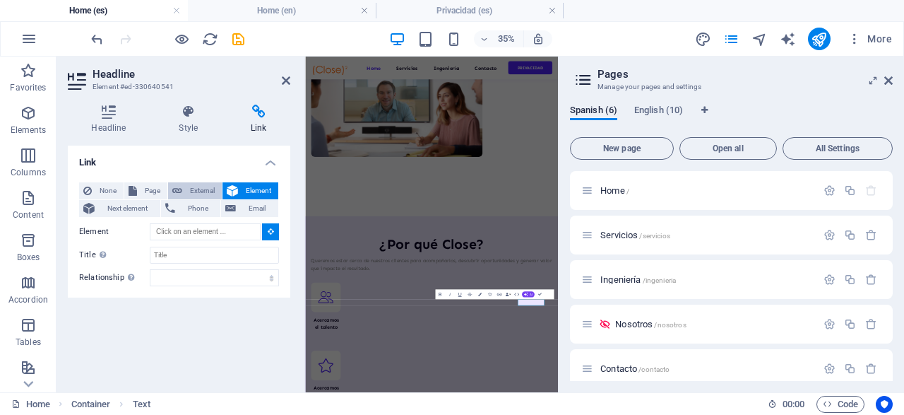
click at [200, 184] on span "External" at bounding box center [202, 190] width 31 height 17
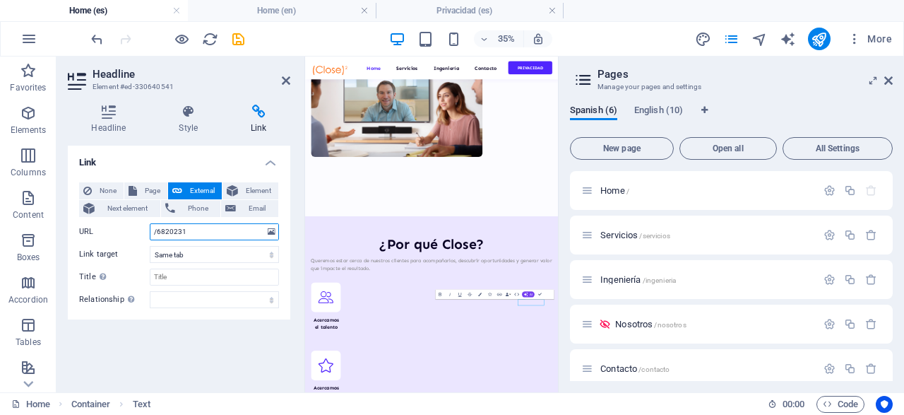
select select "blank"
click at [187, 112] on icon at bounding box center [188, 112] width 66 height 14
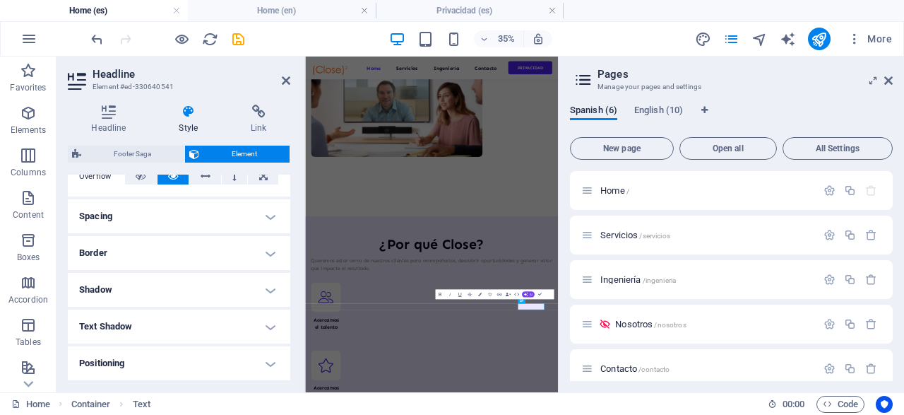
scroll to position [390, 0]
click at [104, 102] on div "Headline Style Link Settings Level H1 H2 H3 H4 H5 H6 Alignment Default colors a…" at bounding box center [179, 242] width 245 height 299
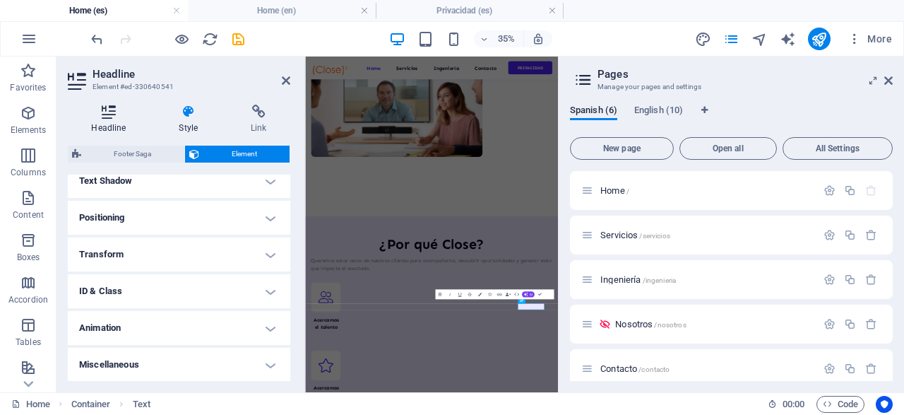
click at [107, 111] on icon at bounding box center [109, 112] width 82 height 14
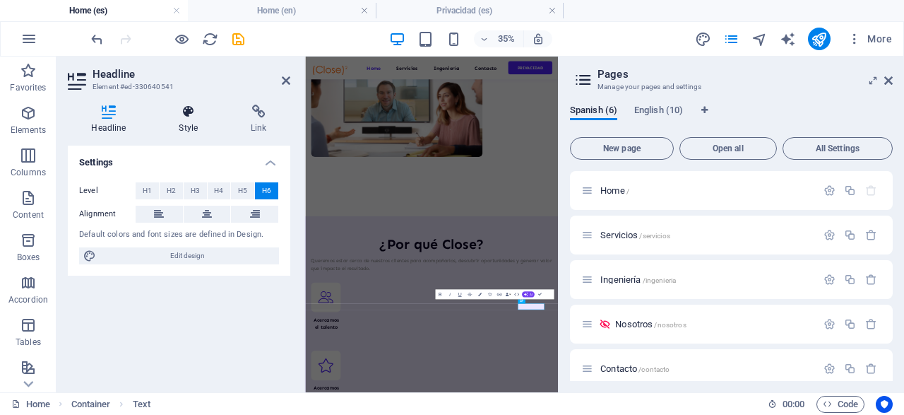
click at [191, 119] on h4 "Style" at bounding box center [191, 120] width 72 height 30
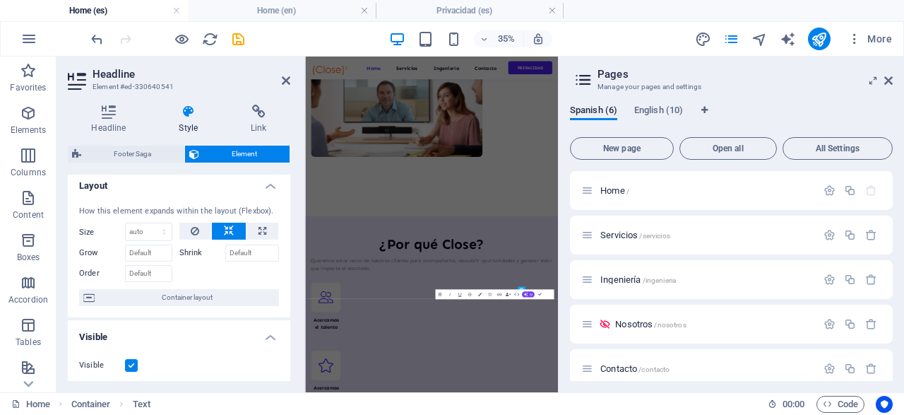
scroll to position [0, 0]
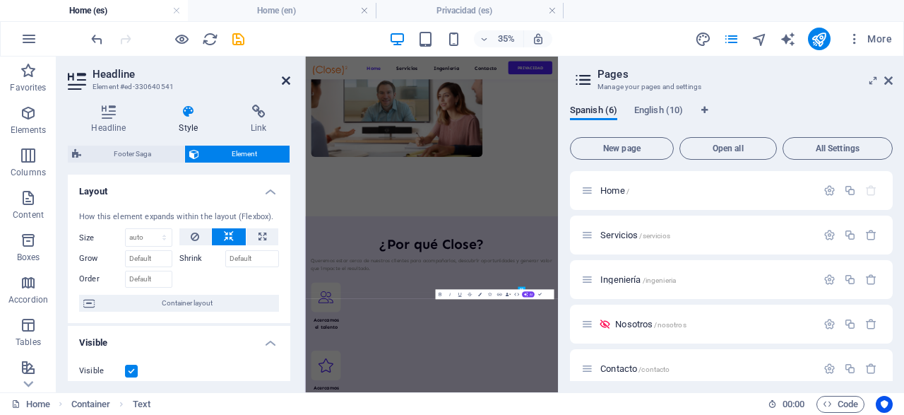
click at [285, 78] on icon at bounding box center [286, 80] width 8 height 11
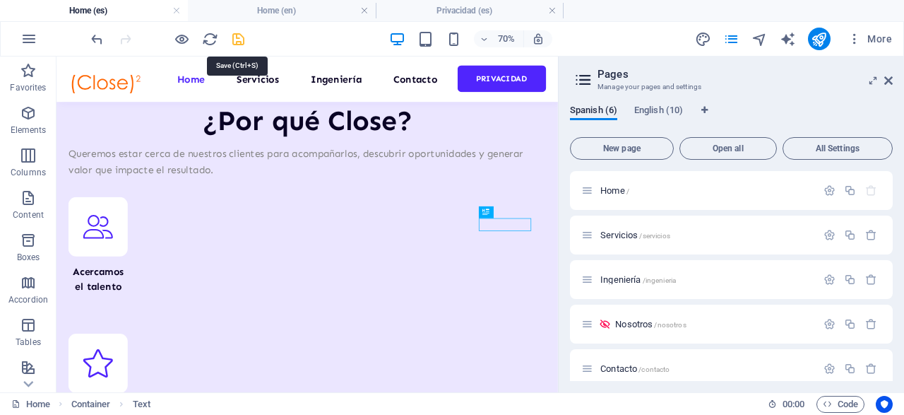
click at [238, 38] on icon "save" at bounding box center [238, 39] width 16 height 16
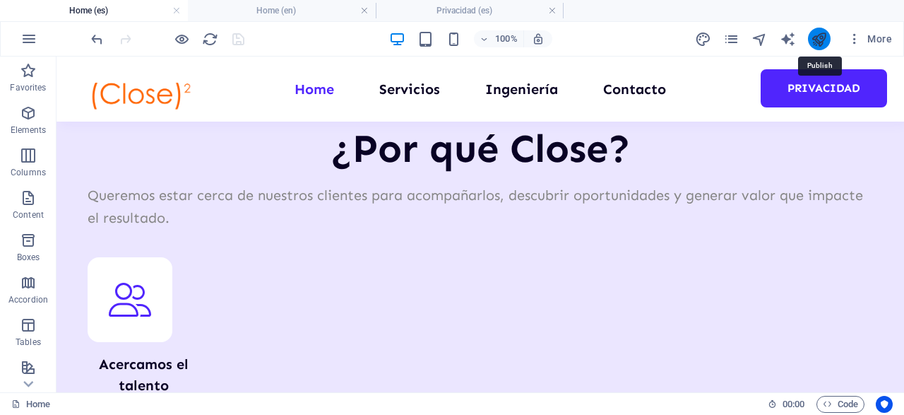
click at [815, 37] on icon "publish" at bounding box center [819, 39] width 16 height 16
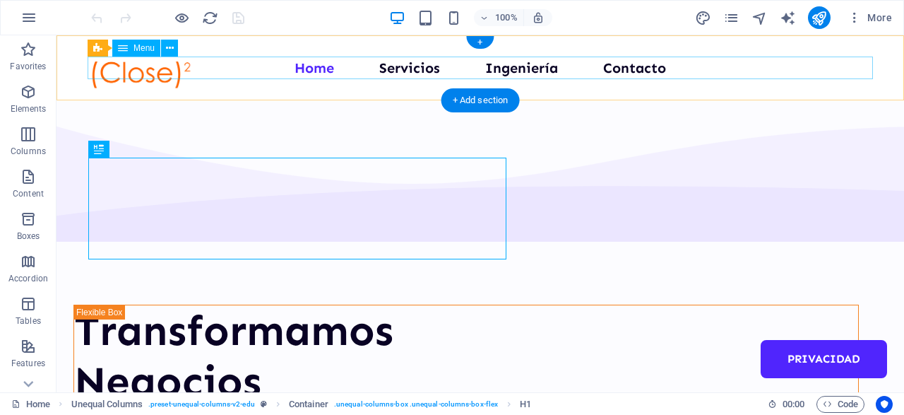
click at [809, 67] on nav "Home Servicios Ingeniería Contacto Privacidad" at bounding box center [481, 68] width 786 height 23
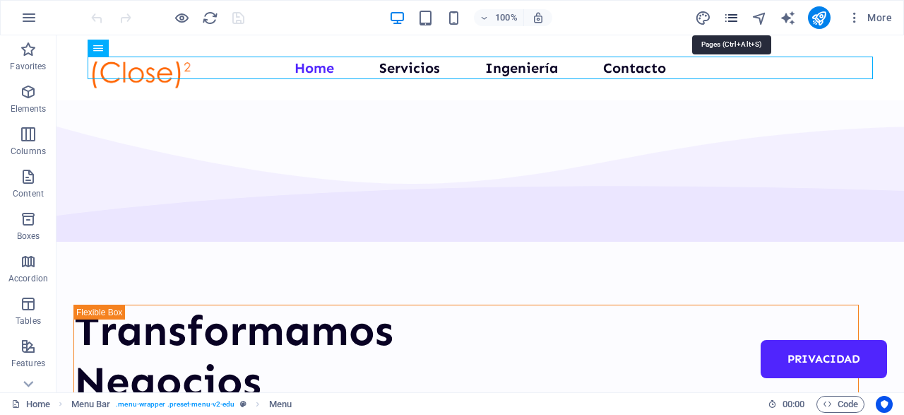
click at [735, 19] on icon "pages" at bounding box center [731, 18] width 16 height 16
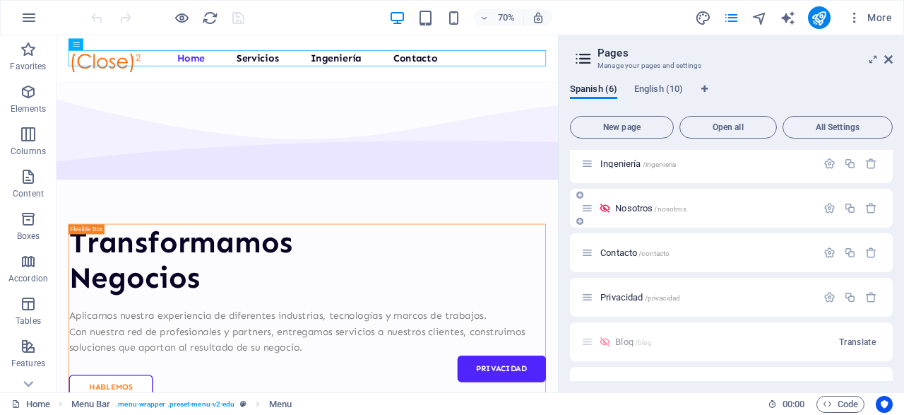
scroll to position [94, 0]
click at [633, 295] on span "Privacidad /privacidad" at bounding box center [641, 297] width 80 height 11
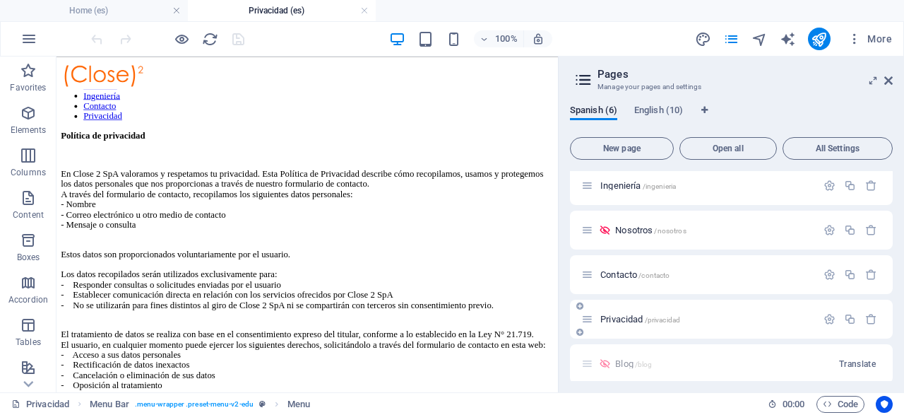
scroll to position [0, 0]
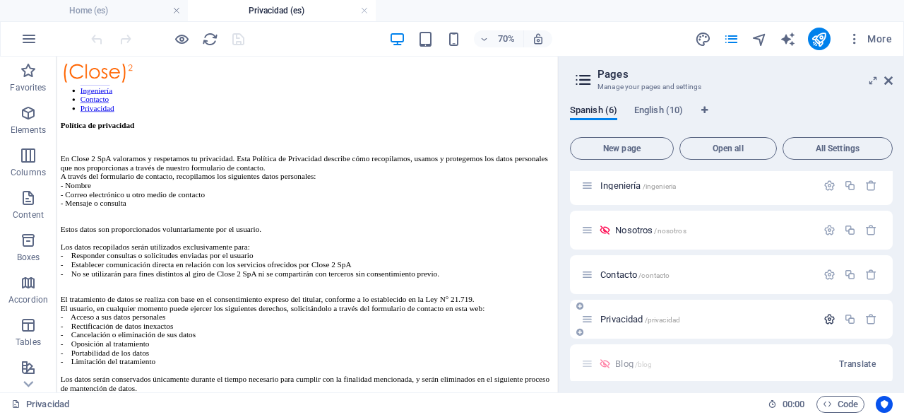
click at [828, 321] on icon "button" at bounding box center [830, 319] width 12 height 12
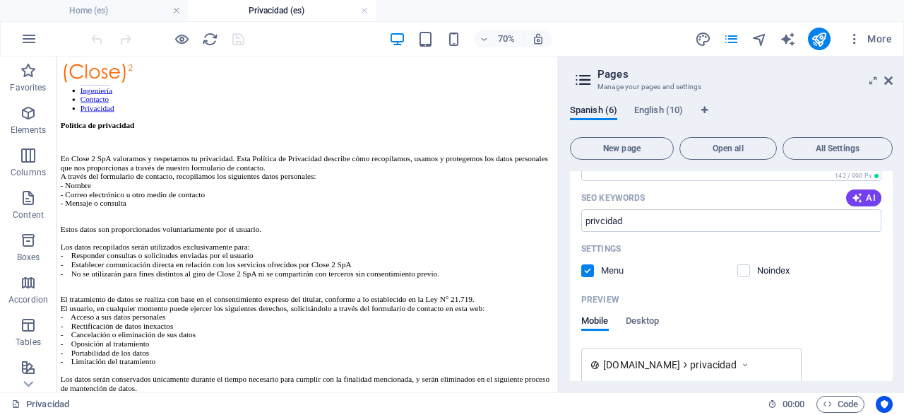
scroll to position [476, 0]
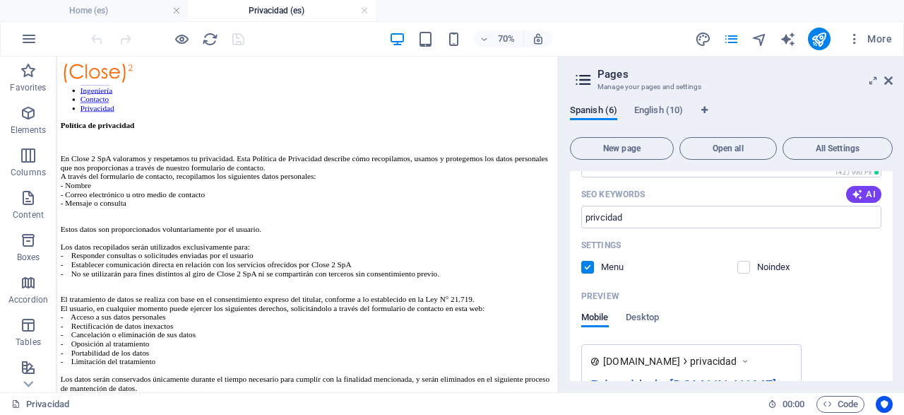
click at [587, 271] on label at bounding box center [587, 267] width 13 height 13
click at [0, 0] on input "checkbox" at bounding box center [0, 0] width 0 height 0
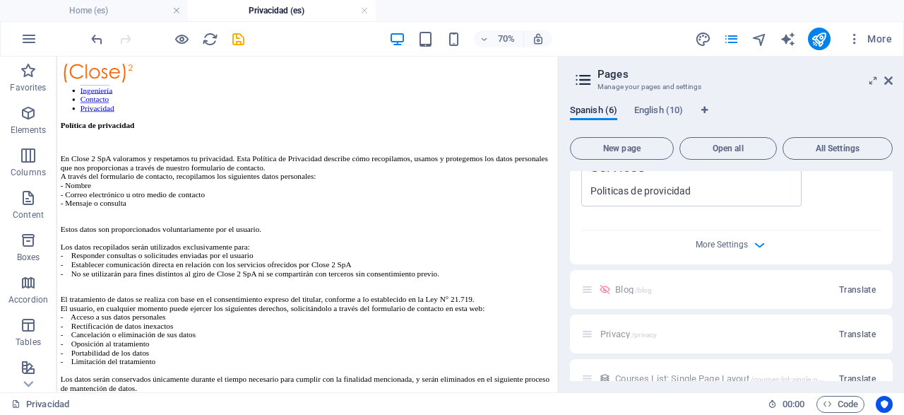
scroll to position [845, 0]
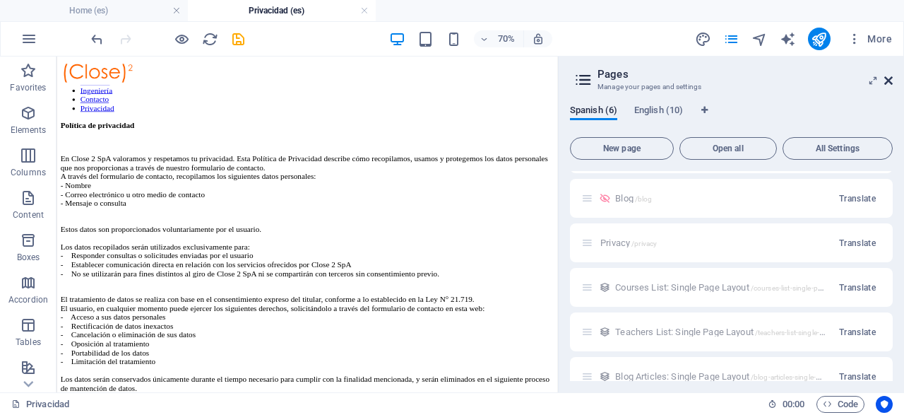
click at [885, 81] on icon at bounding box center [889, 80] width 8 height 11
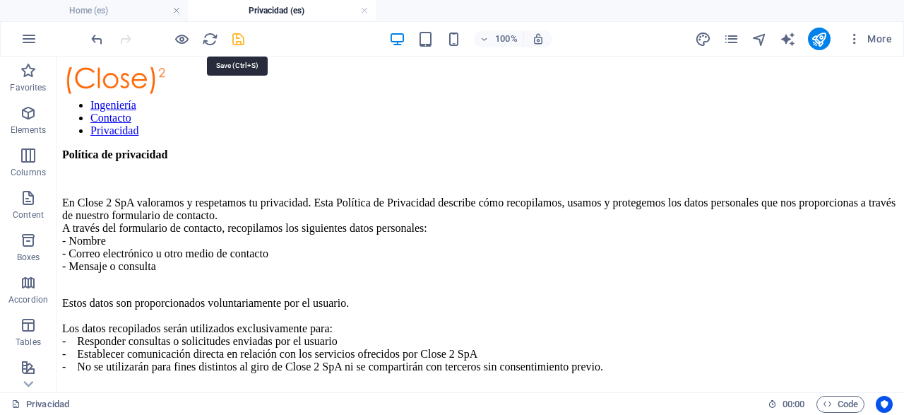
click at [241, 39] on icon "save" at bounding box center [238, 39] width 16 height 16
click at [822, 43] on icon "publish" at bounding box center [819, 39] width 16 height 16
